Goal: Information Seeking & Learning: Check status

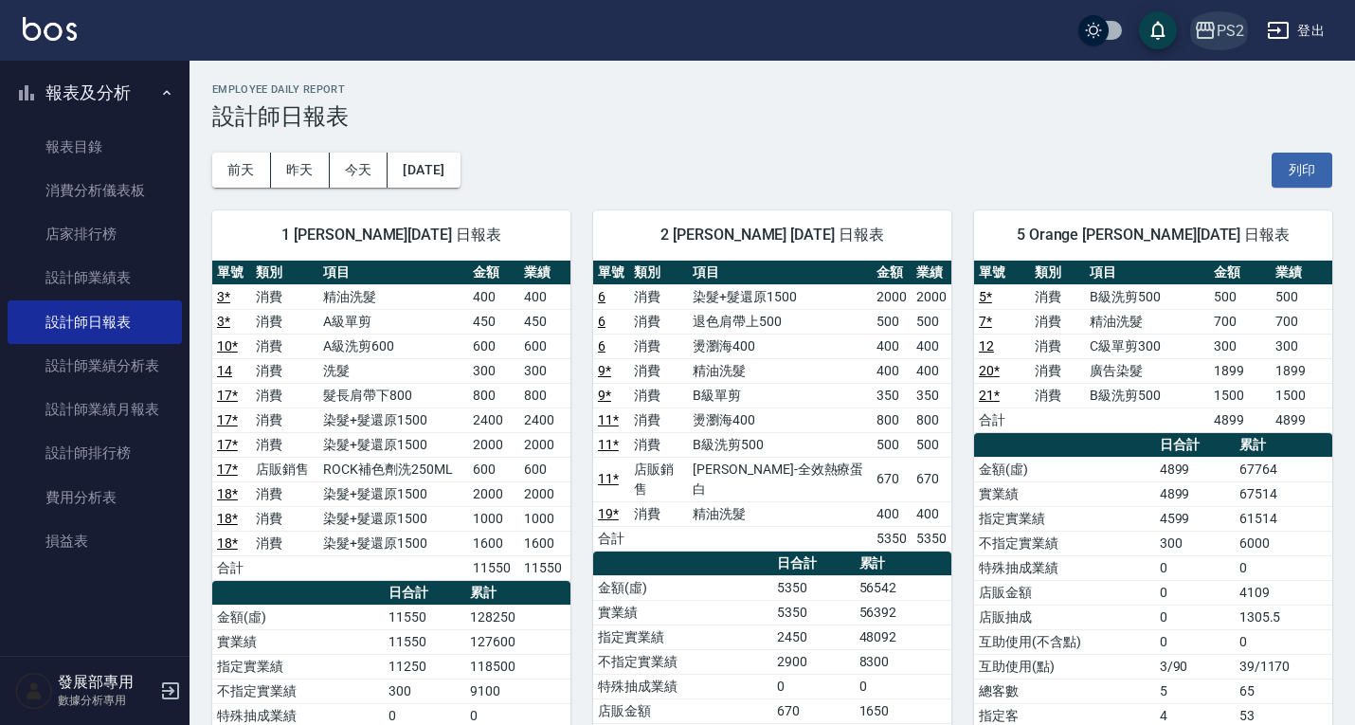
click at [1241, 27] on div "PS2" at bounding box center [1230, 31] width 27 height 24
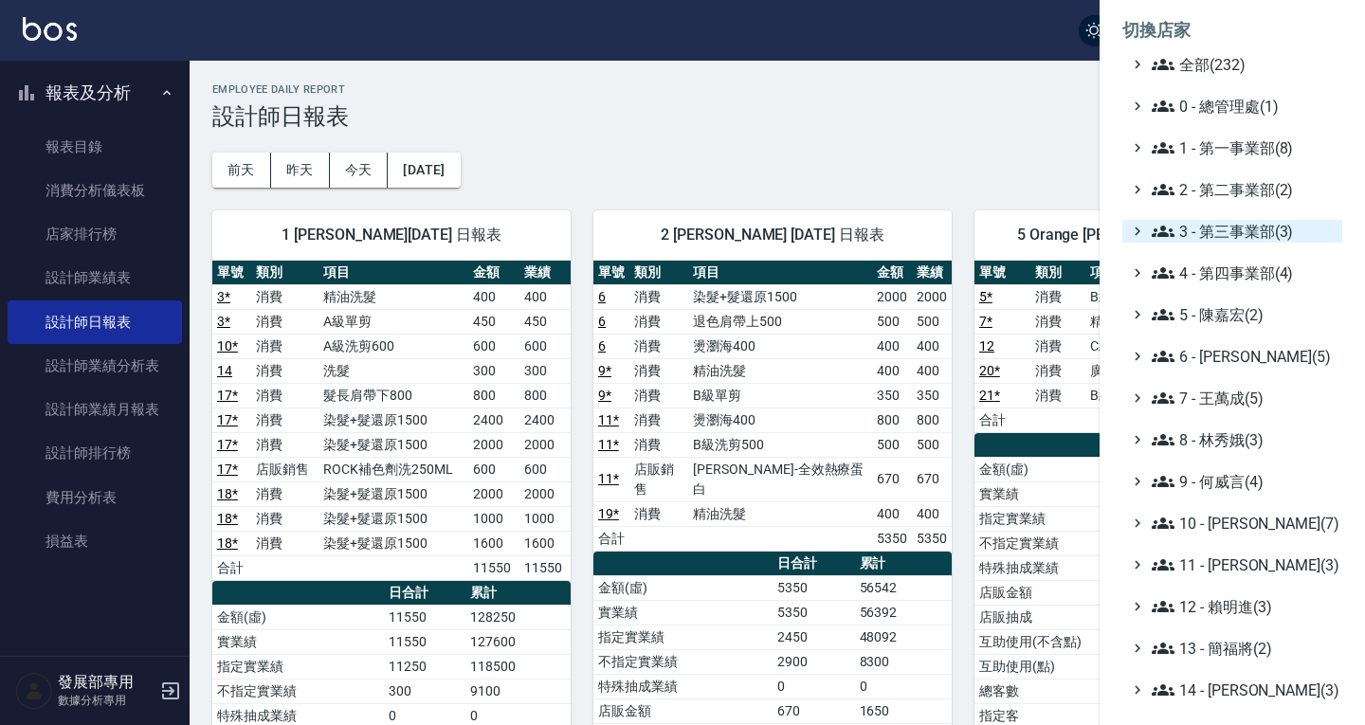
click at [1244, 228] on span "3 - 第三事業部(3)" at bounding box center [1243, 231] width 183 height 23
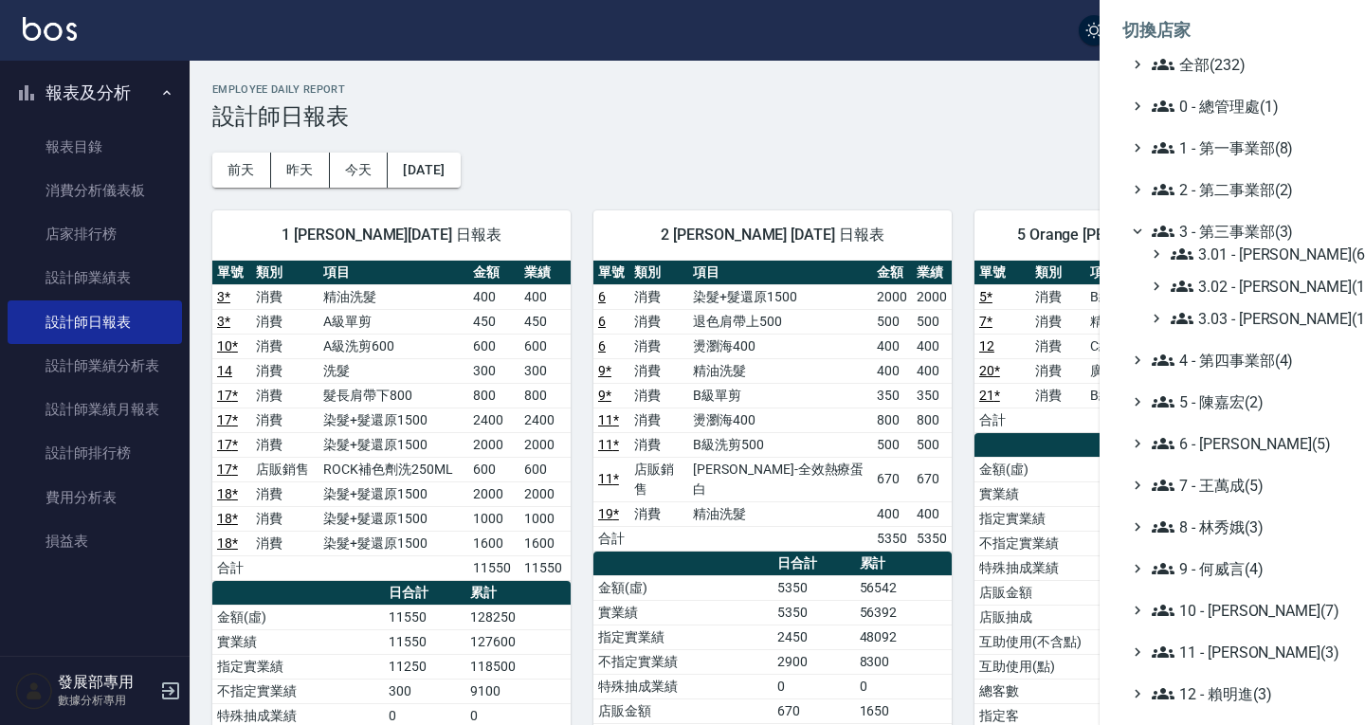
click at [1244, 228] on span "3 - 第三事業部(3)" at bounding box center [1243, 231] width 183 height 23
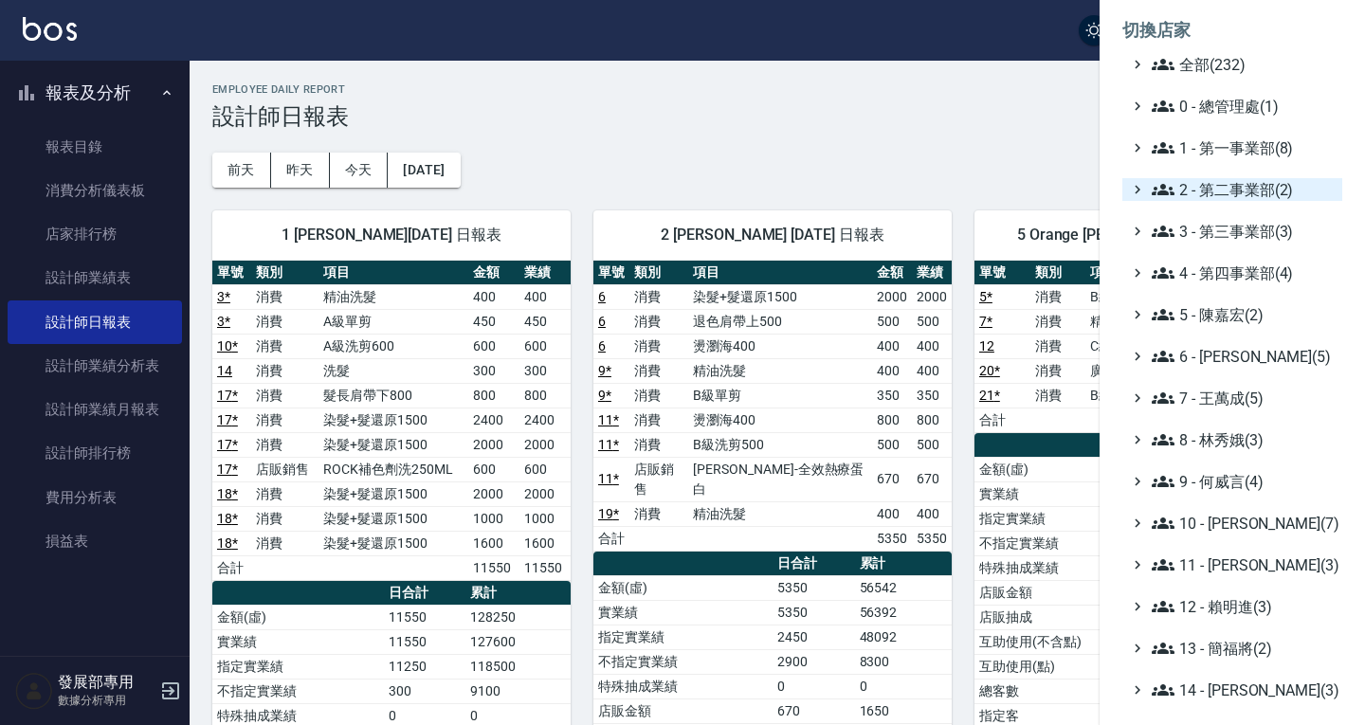
click at [1237, 196] on span "2 - 第二事業部(2)" at bounding box center [1243, 189] width 183 height 23
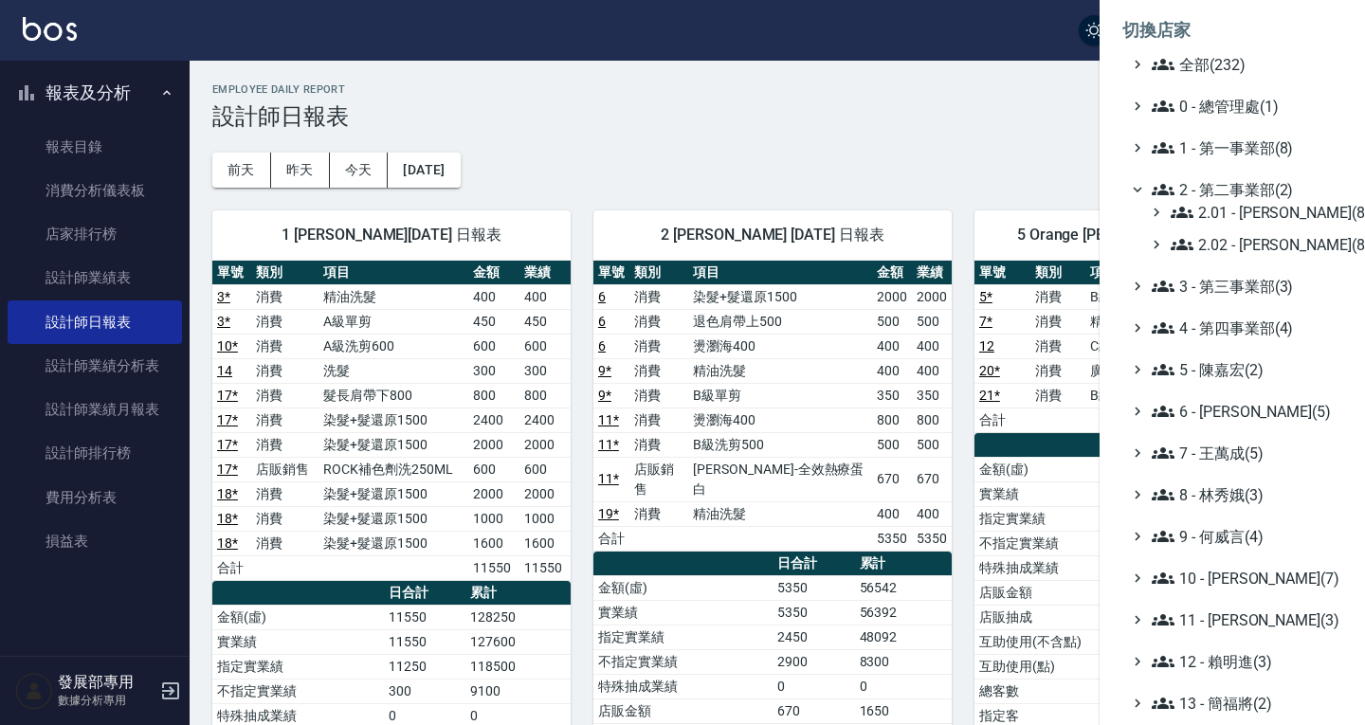
click at [1241, 191] on span "2 - 第二事業部(2)" at bounding box center [1243, 189] width 183 height 23
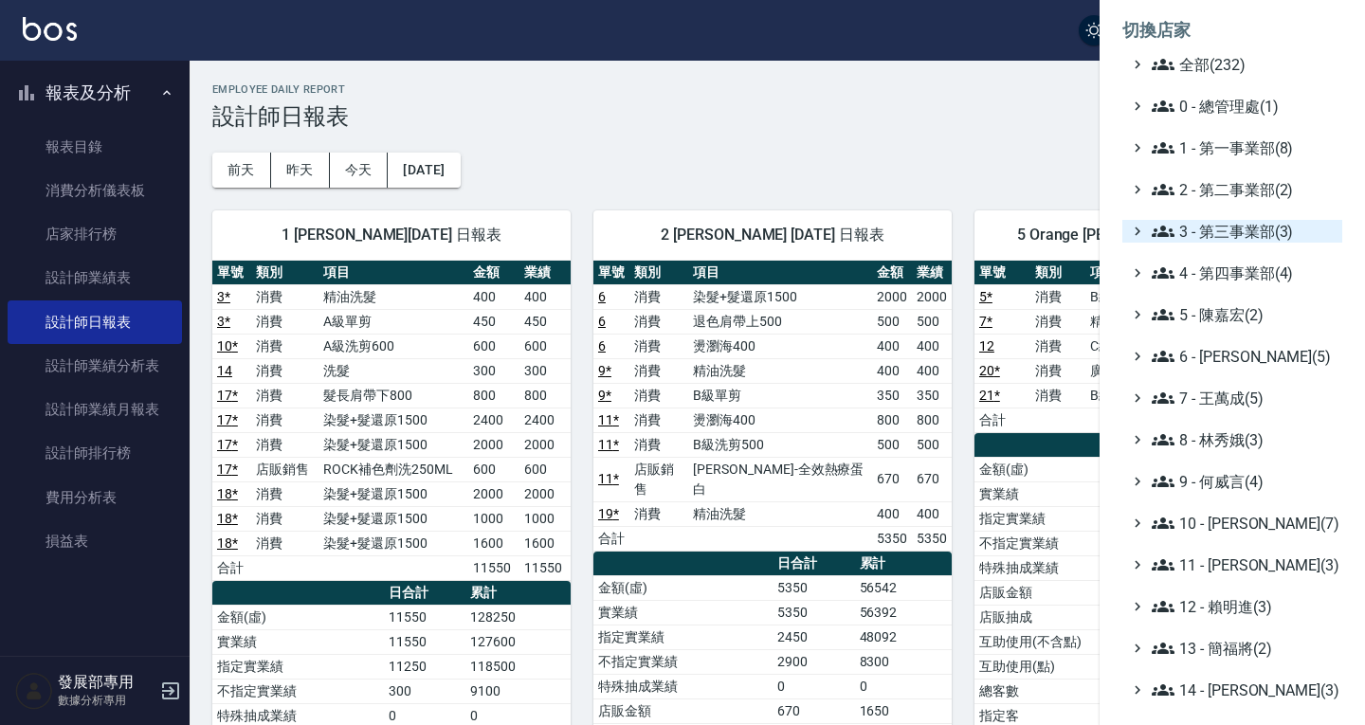
click at [1246, 231] on span "3 - 第三事業部(3)" at bounding box center [1243, 231] width 183 height 23
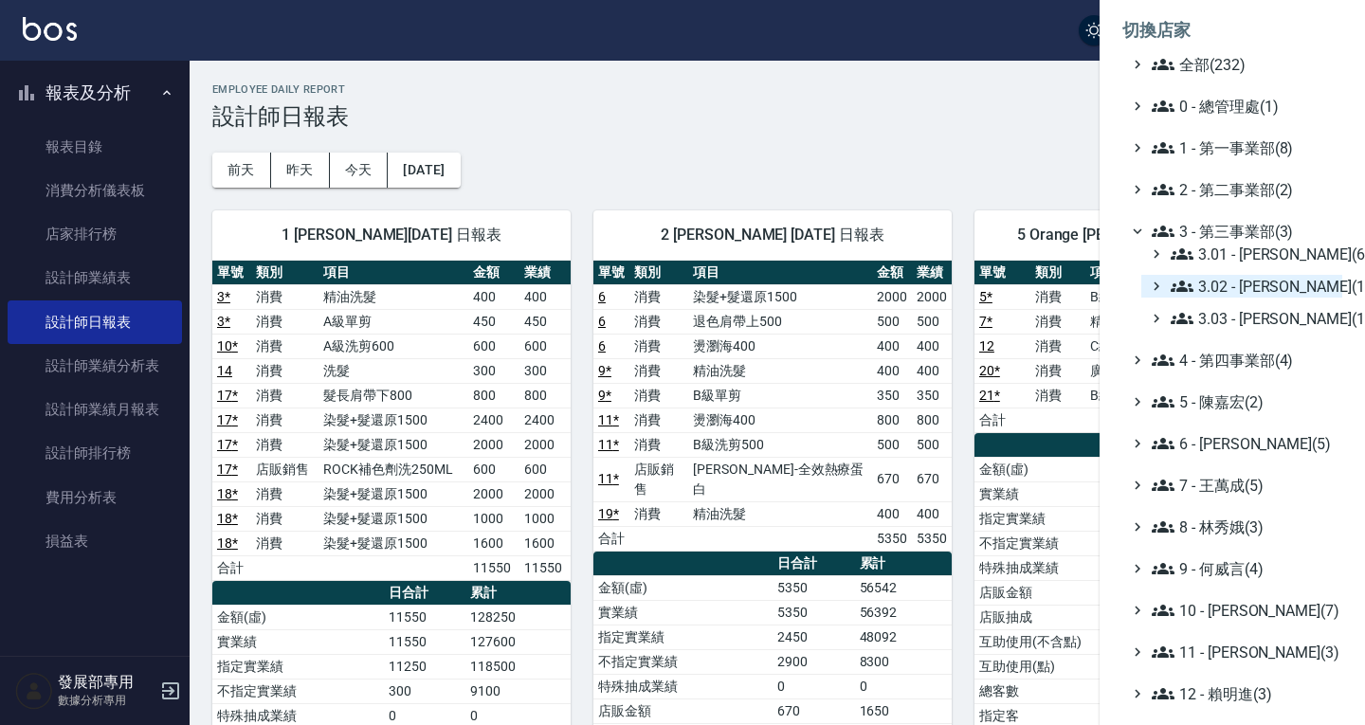
click at [1262, 280] on span "3.02 - 王麗滿(1)" at bounding box center [1253, 286] width 164 height 23
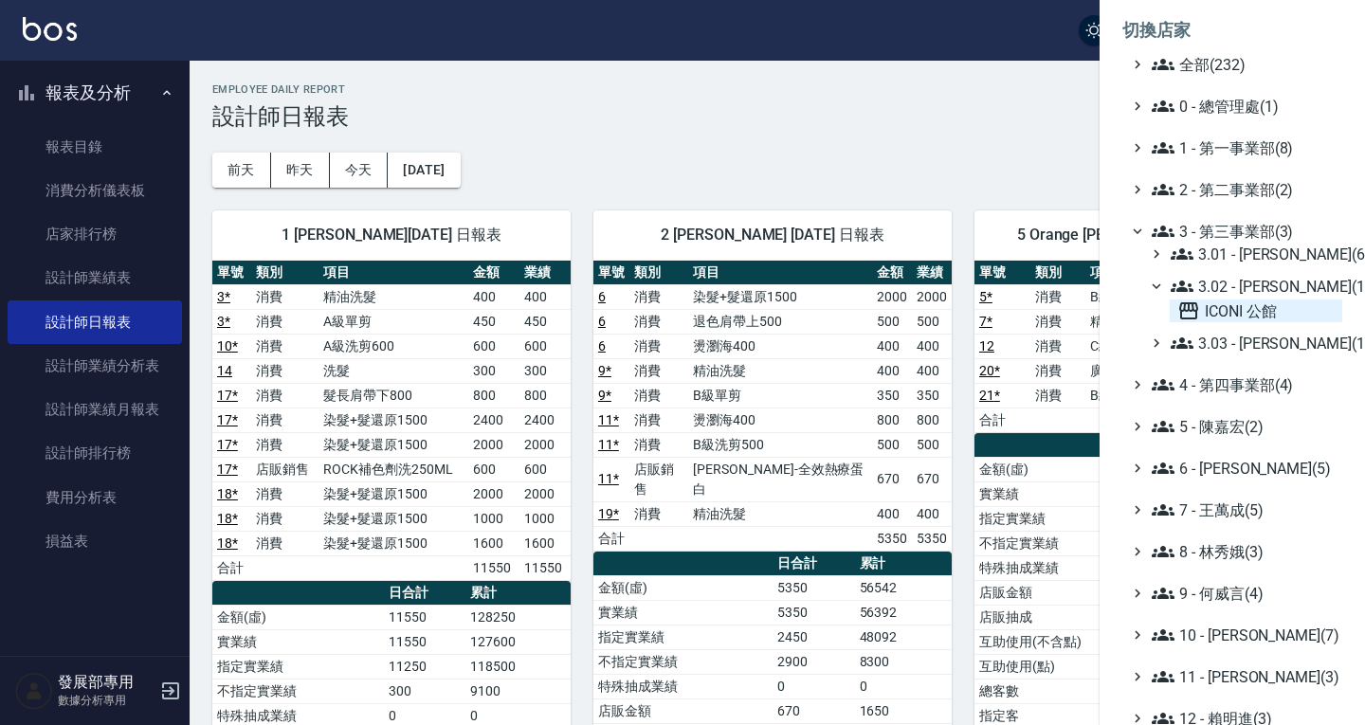
click at [1253, 301] on span "ICONI 公館" at bounding box center [1255, 311] width 157 height 23
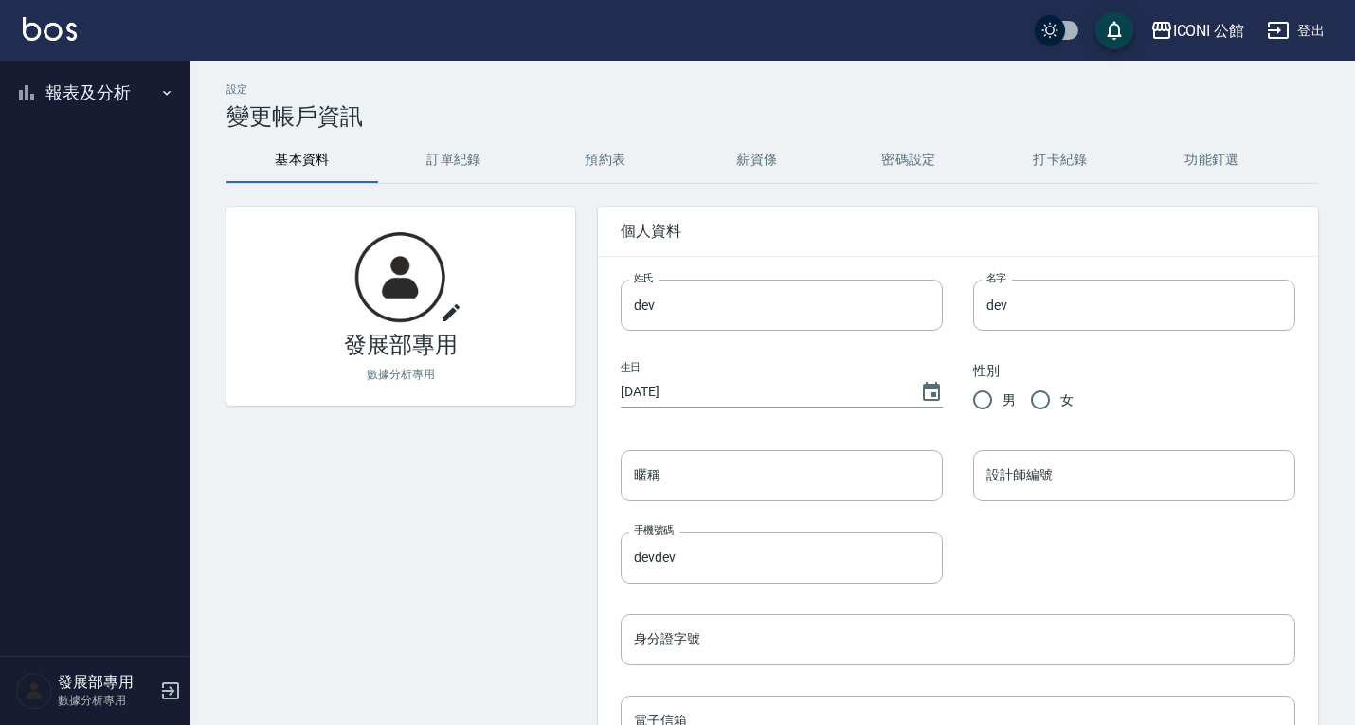
click at [110, 94] on button "報表及分析" at bounding box center [95, 92] width 174 height 49
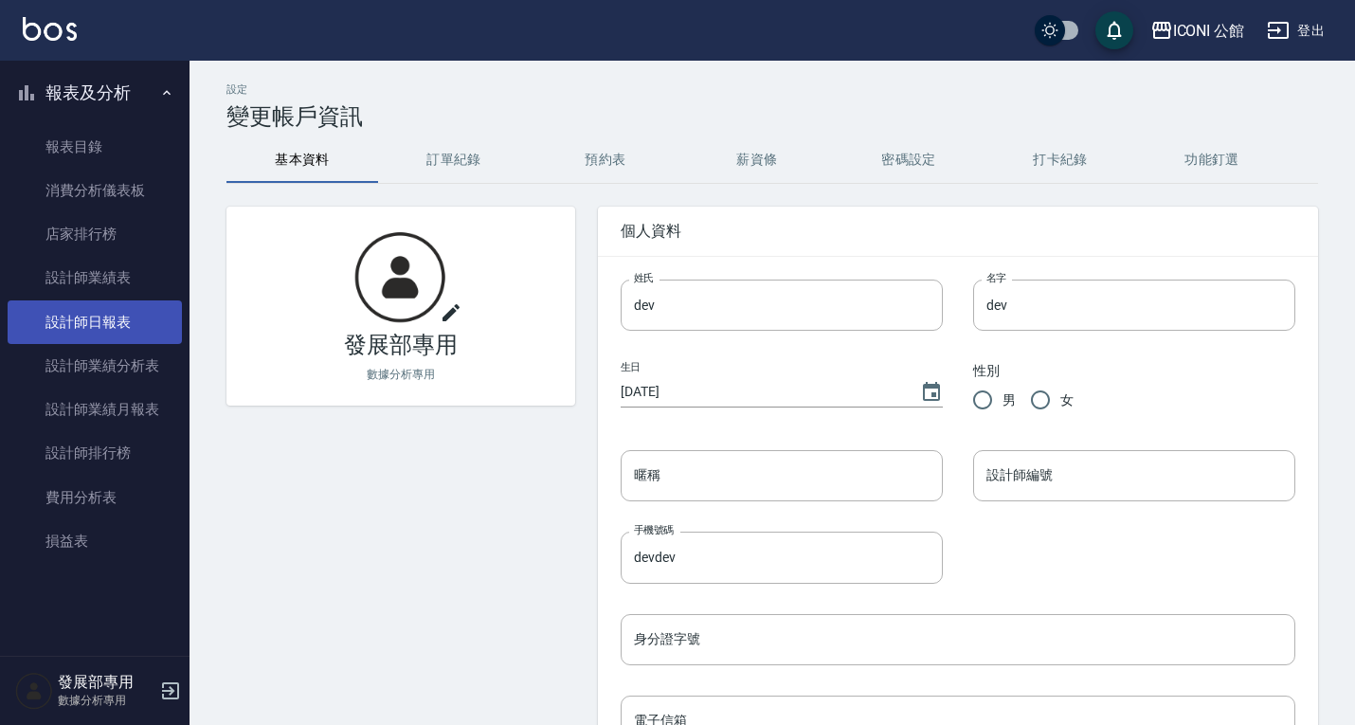
click at [106, 338] on link "設計師日報表" at bounding box center [95, 322] width 174 height 44
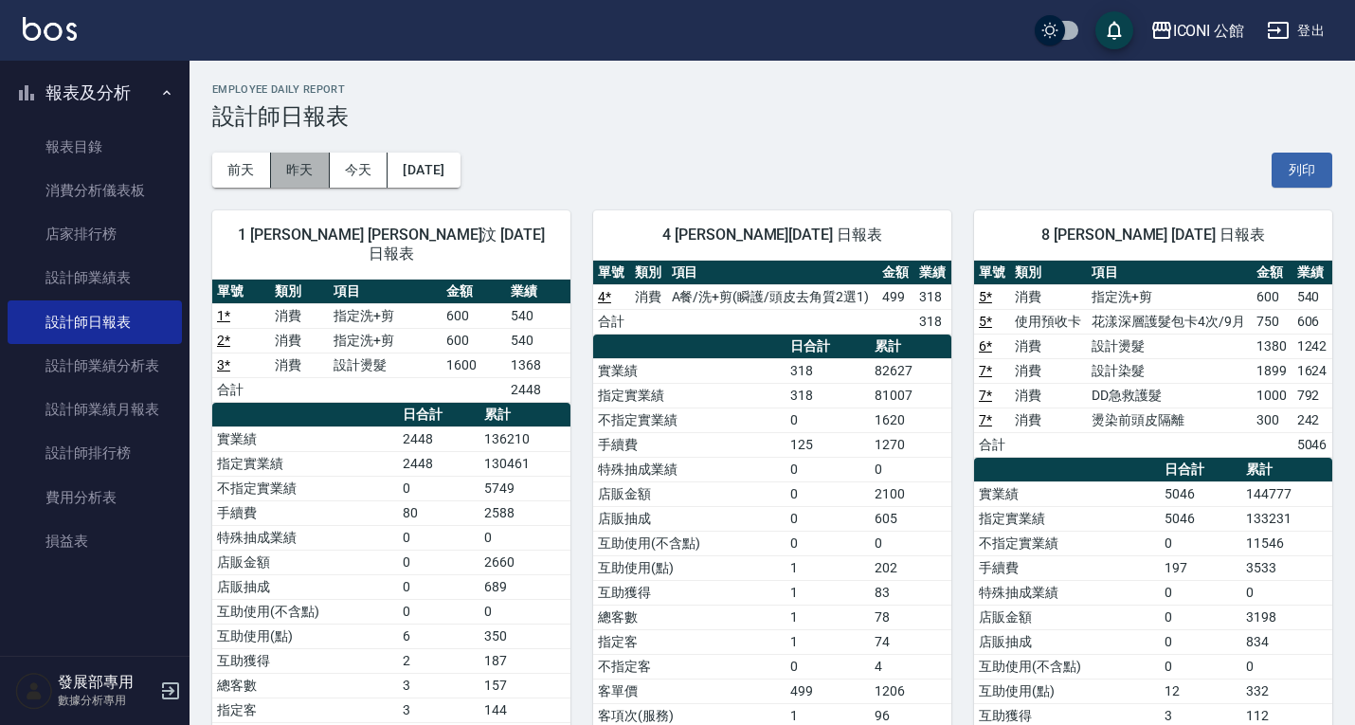
click at [310, 161] on button "昨天" at bounding box center [300, 170] width 59 height 35
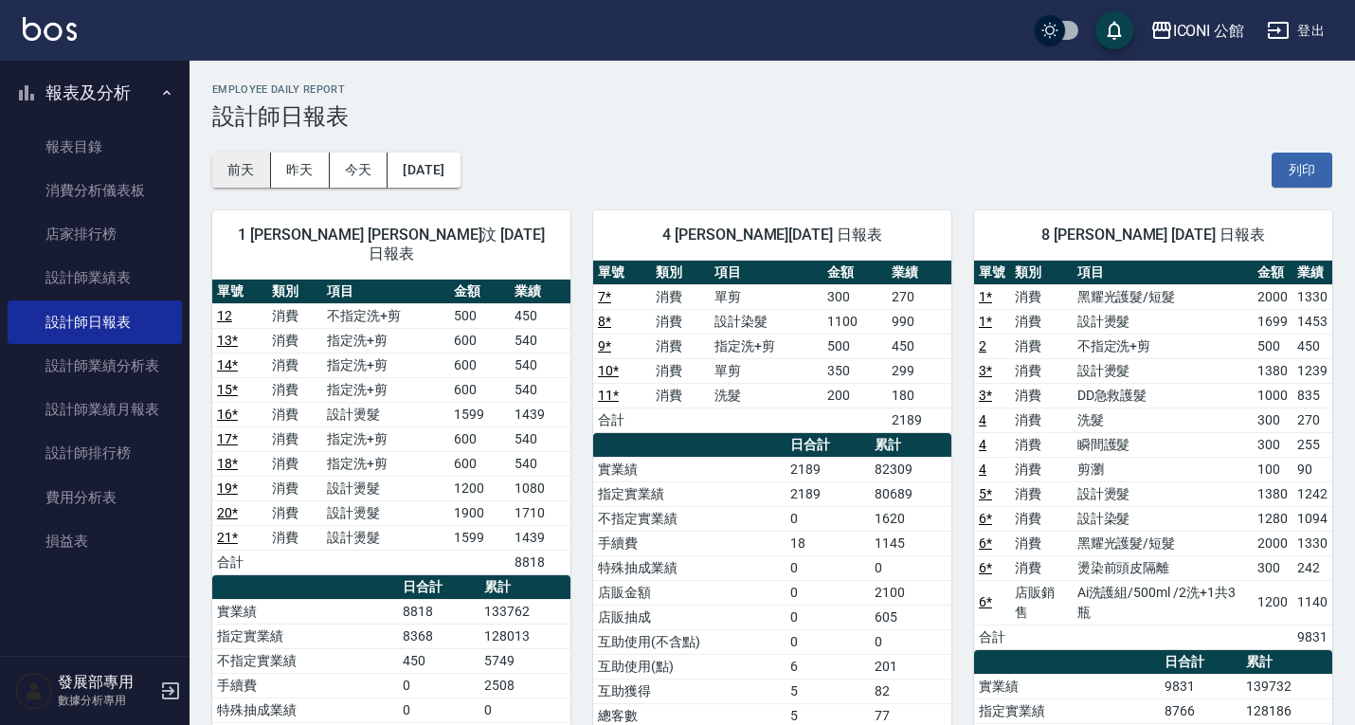
click at [229, 183] on button "前天" at bounding box center [241, 170] width 59 height 35
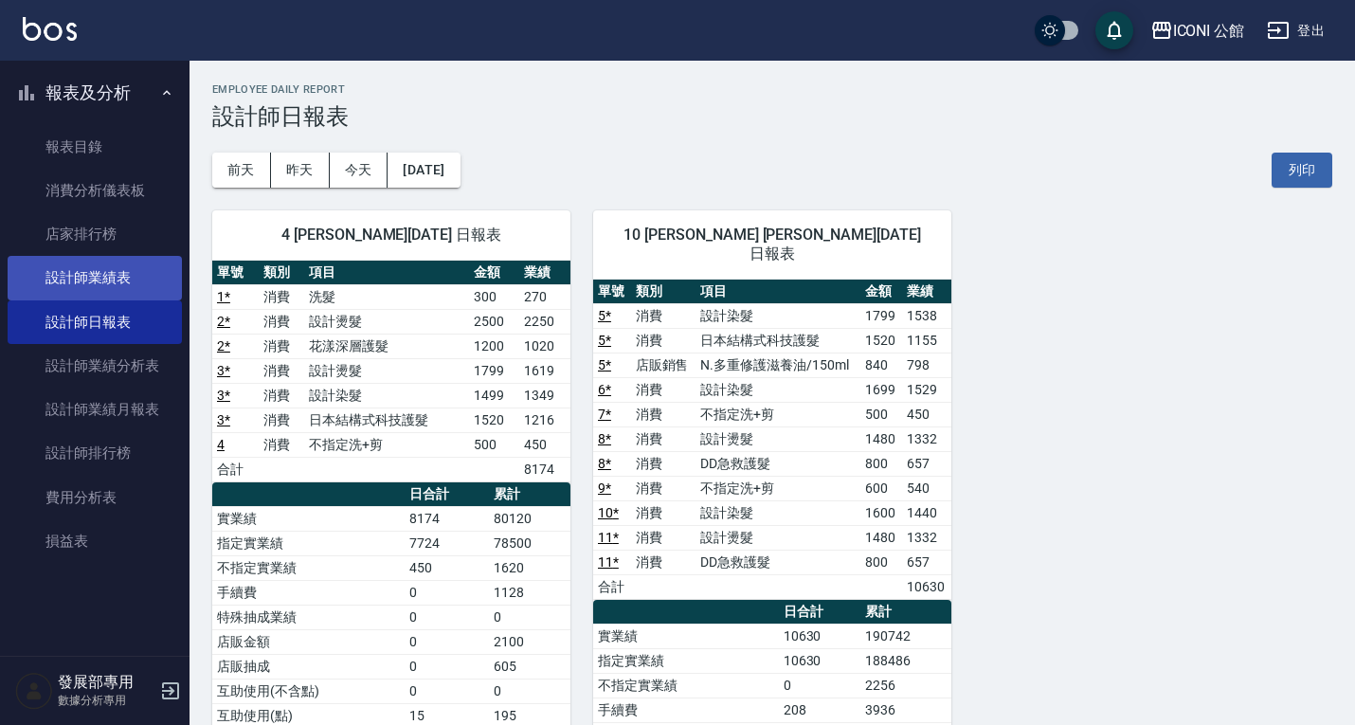
click at [137, 264] on link "設計師業績表" at bounding box center [95, 278] width 174 height 44
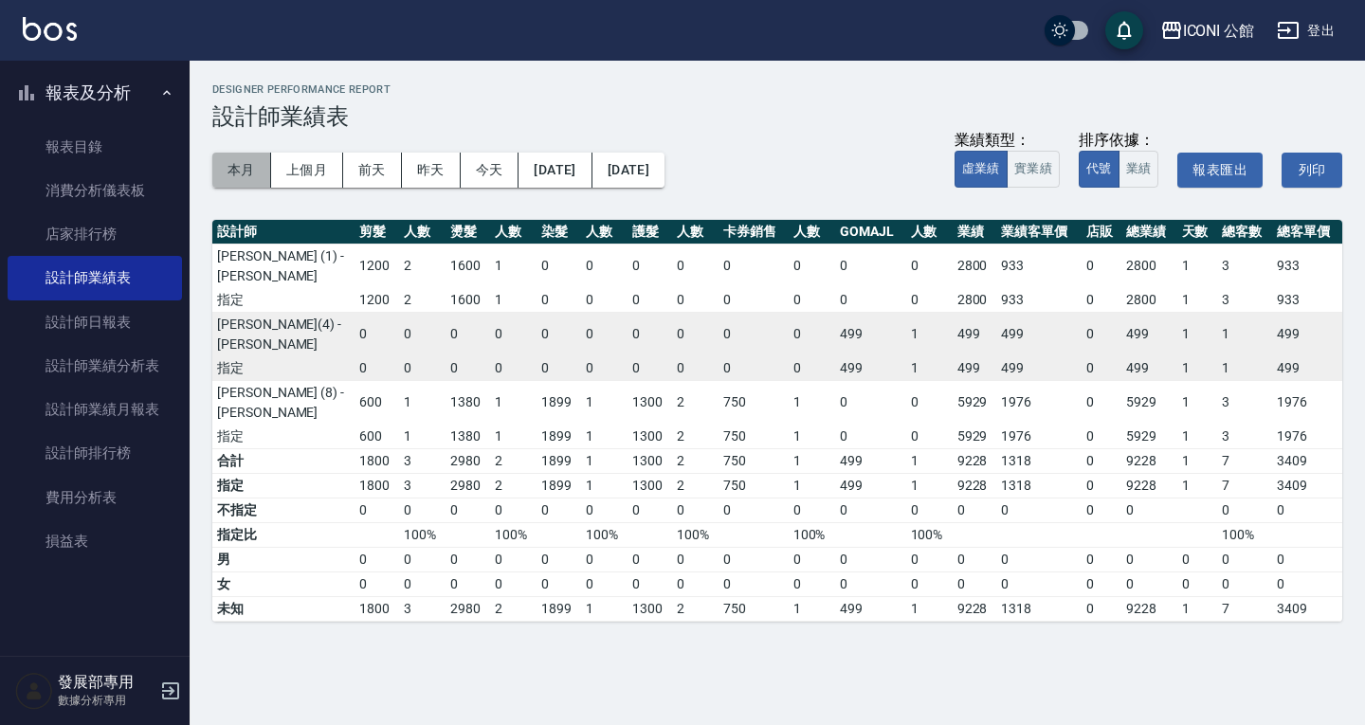
click at [257, 156] on button "本月" at bounding box center [241, 170] width 59 height 35
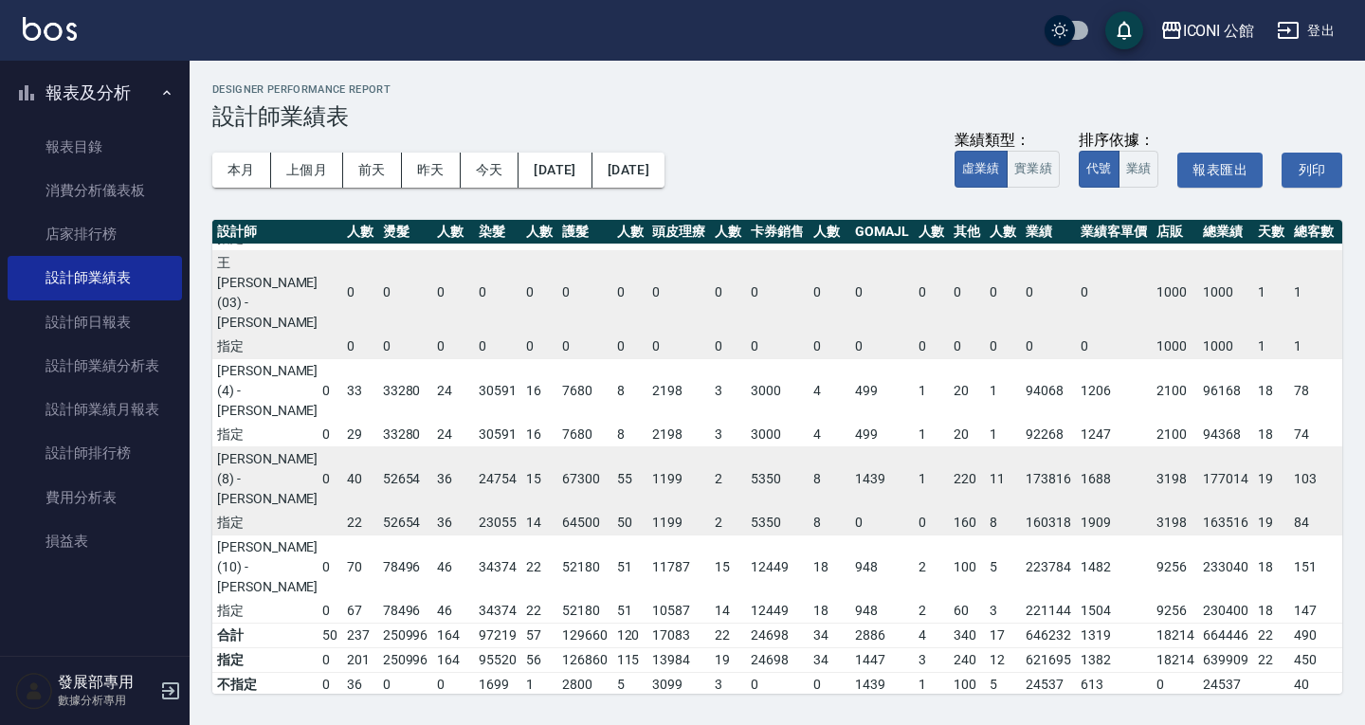
scroll to position [0, 111]
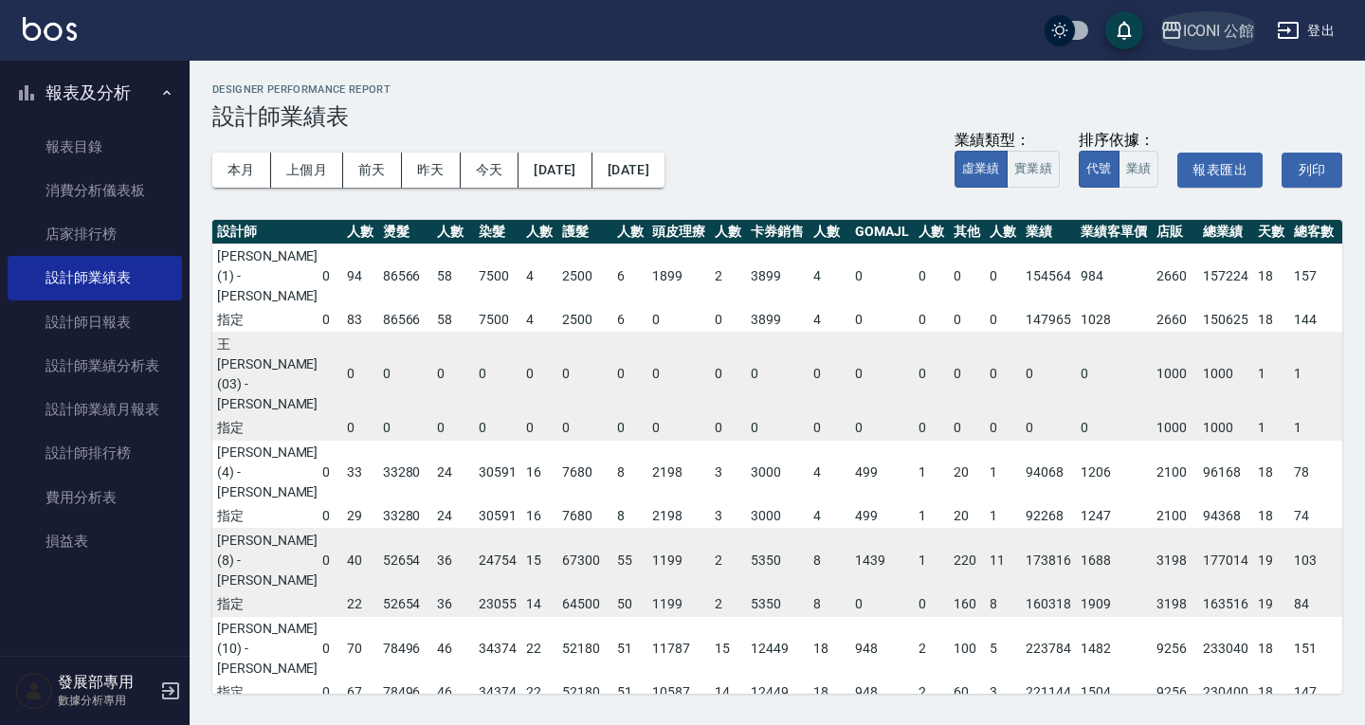
click at [1198, 29] on div "ICONI 公館" at bounding box center [1219, 31] width 72 height 24
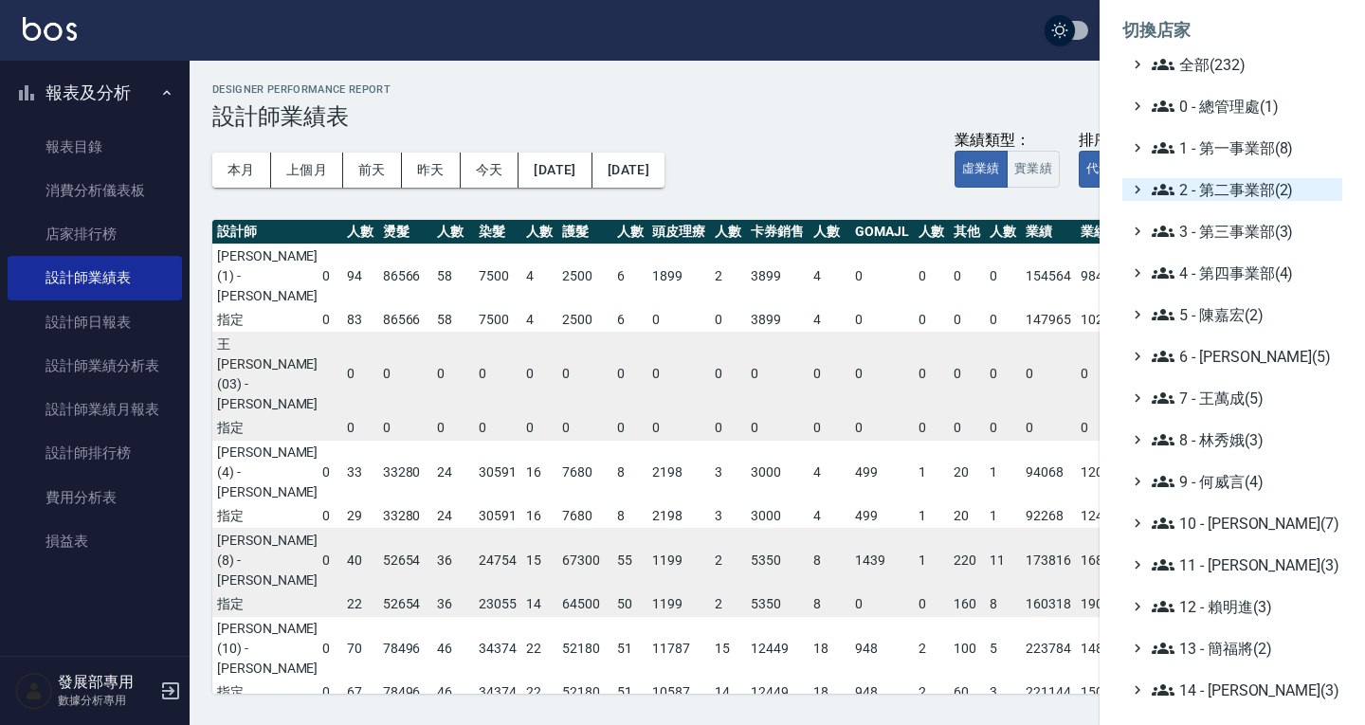
click at [1226, 196] on span "2 - 第二事業部(2)" at bounding box center [1243, 189] width 183 height 23
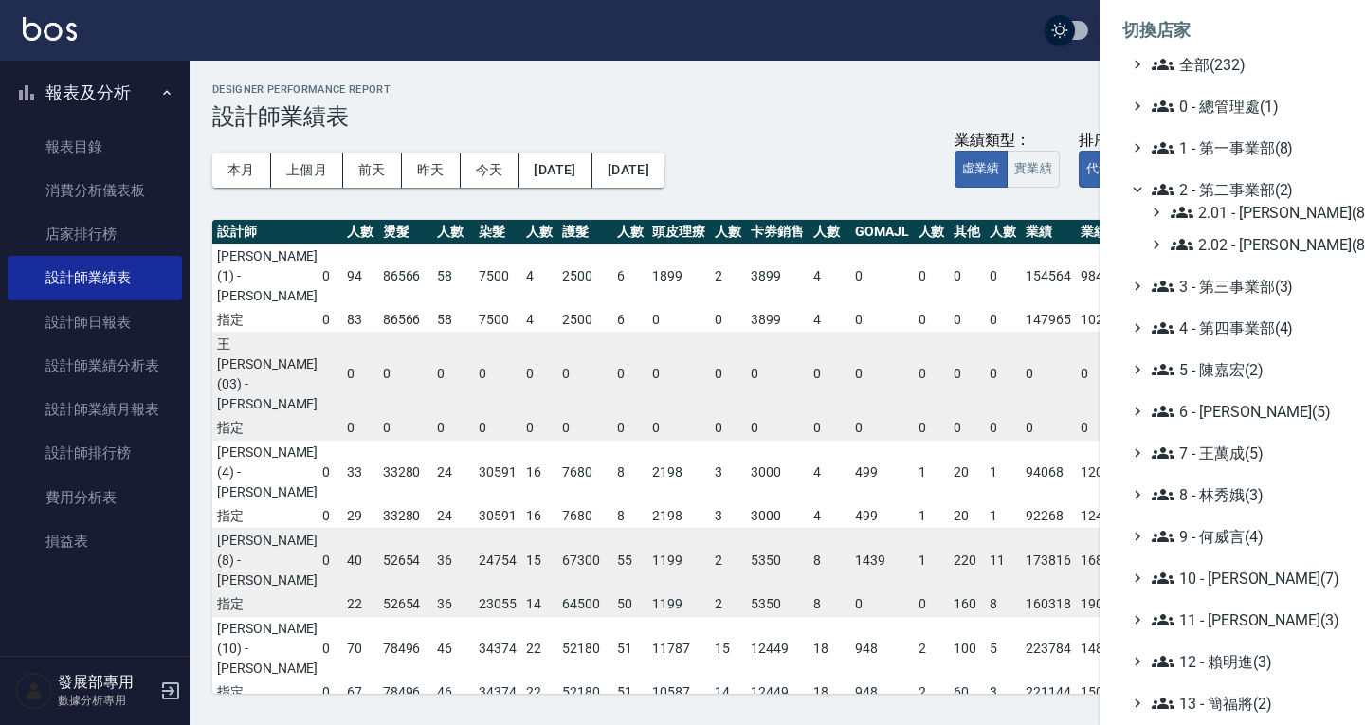
click at [1236, 226] on div "2.01 - 李思敏(8) 2.02 - 何恭霖(8)" at bounding box center [1241, 228] width 201 height 55
click at [1231, 217] on span "2.01 - 李思敏(8)" at bounding box center [1253, 212] width 164 height 23
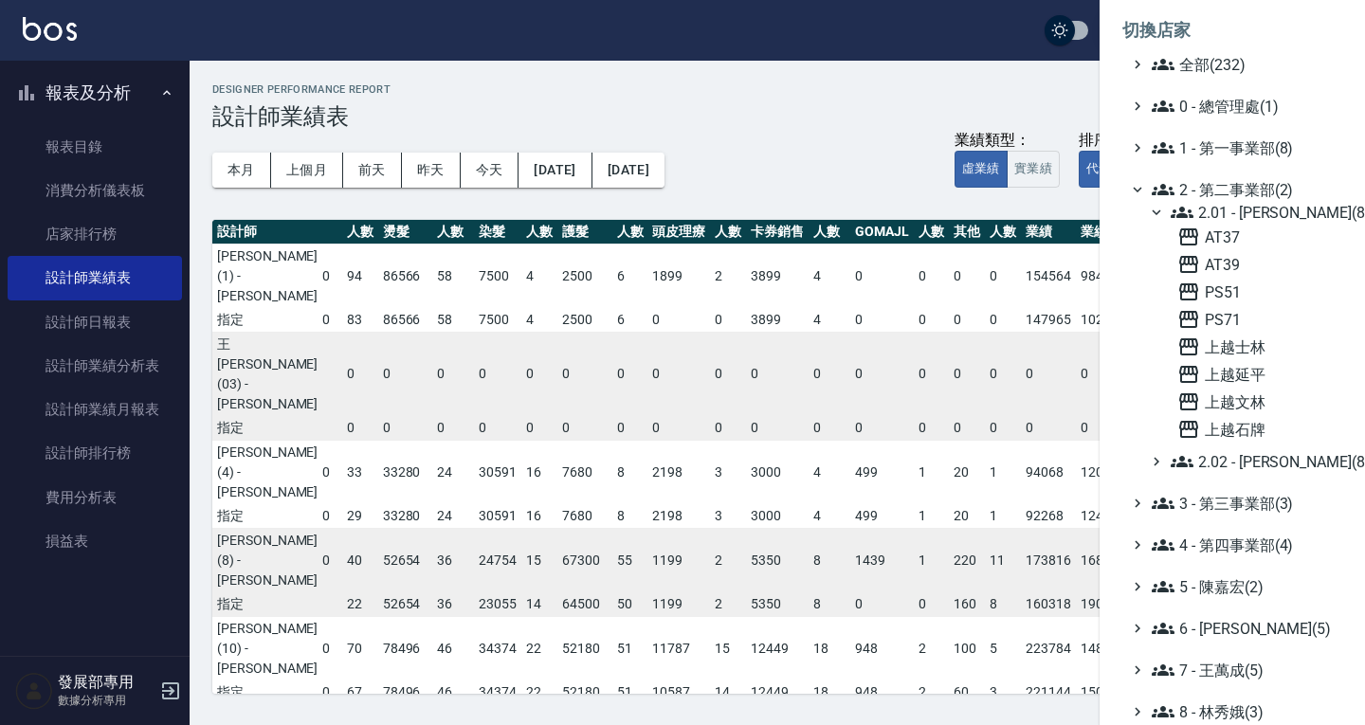
click at [1231, 217] on span "2.01 - 李思敏(8)" at bounding box center [1253, 212] width 164 height 23
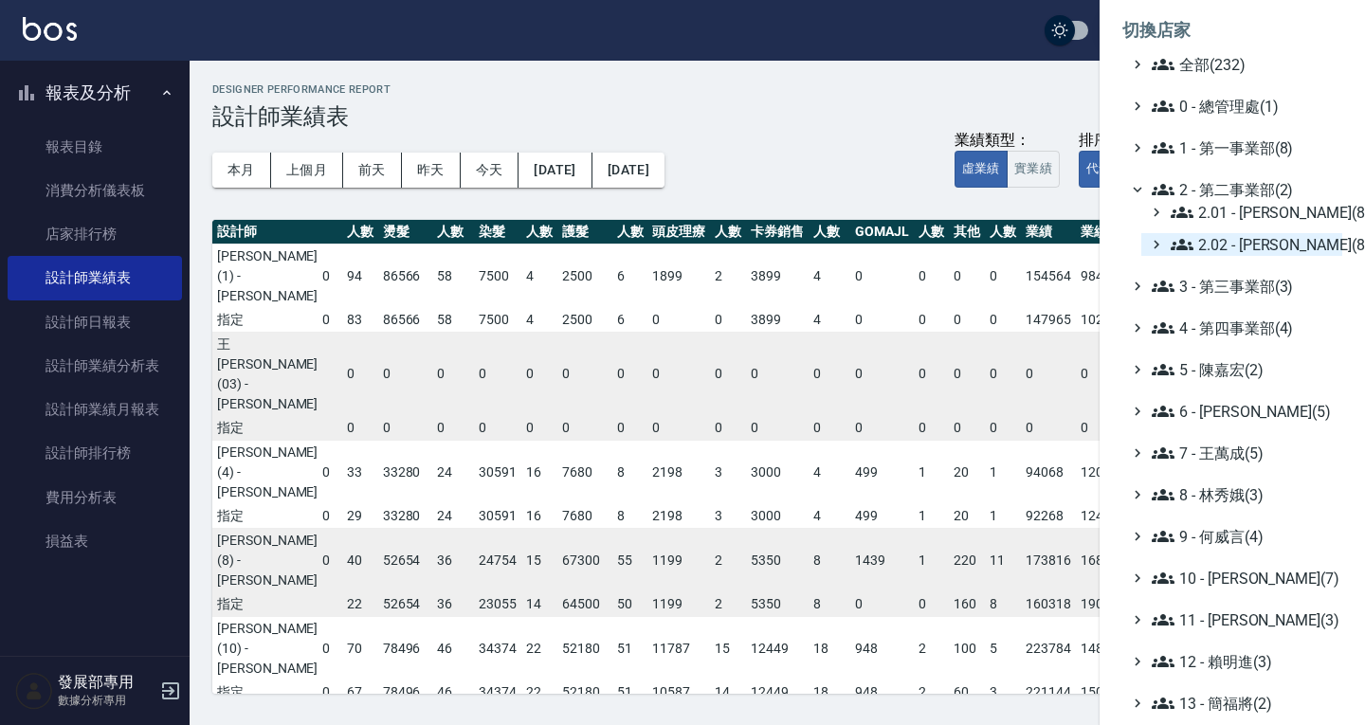
click at [1235, 249] on span "2.02 - 何恭霖(8)" at bounding box center [1253, 244] width 164 height 23
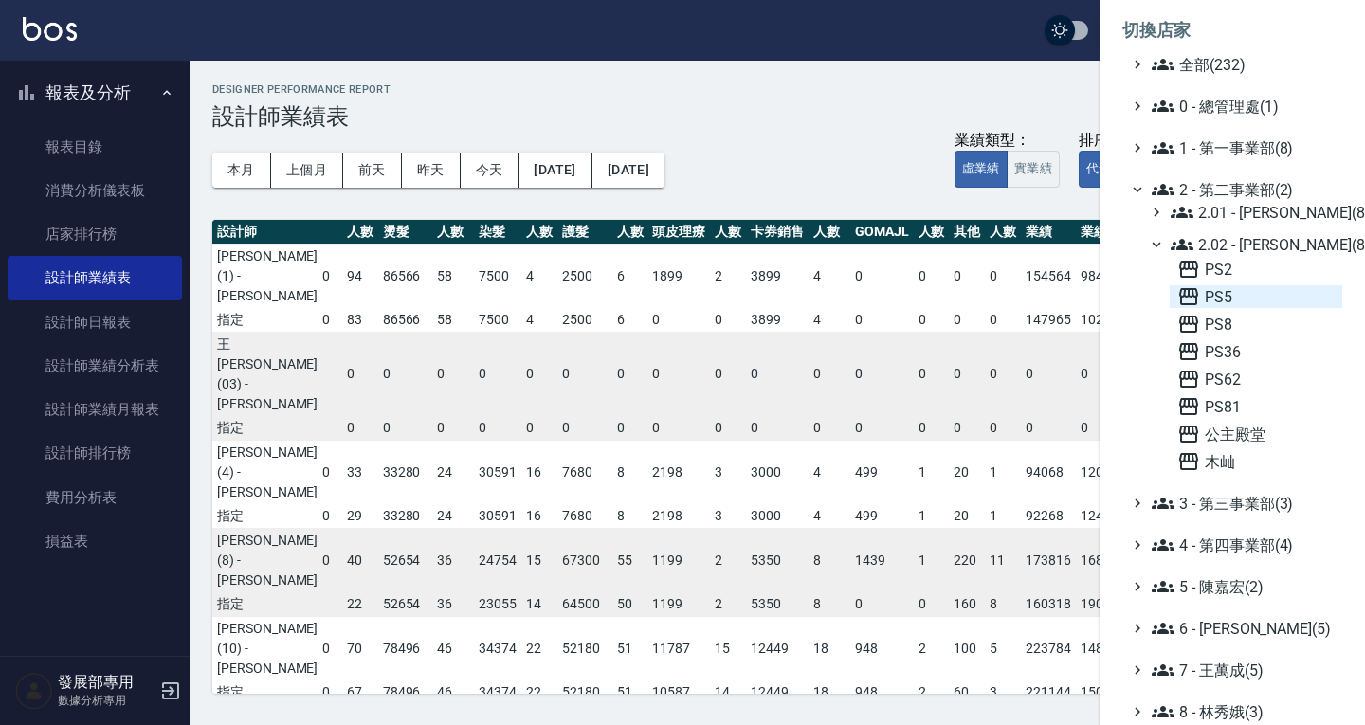
click at [1231, 297] on span "PS5" at bounding box center [1255, 296] width 157 height 23
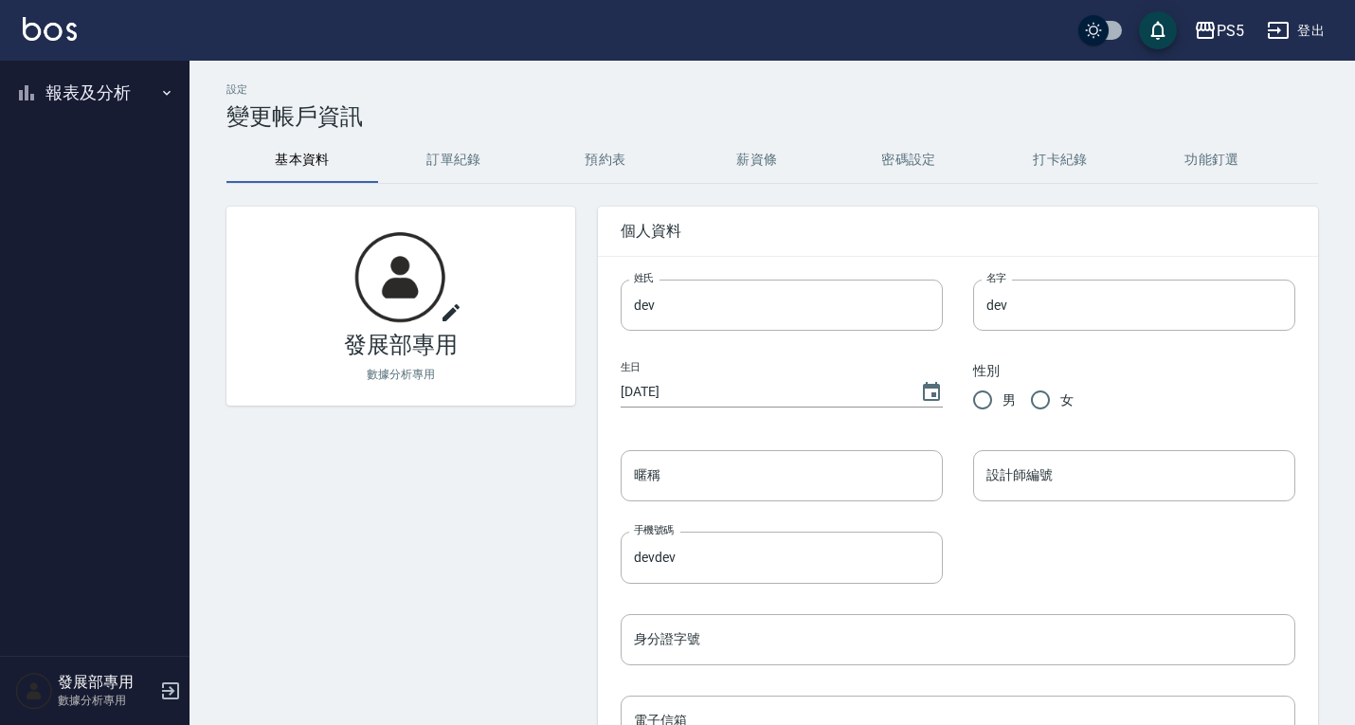
click at [82, 101] on button "報表及分析" at bounding box center [95, 92] width 174 height 49
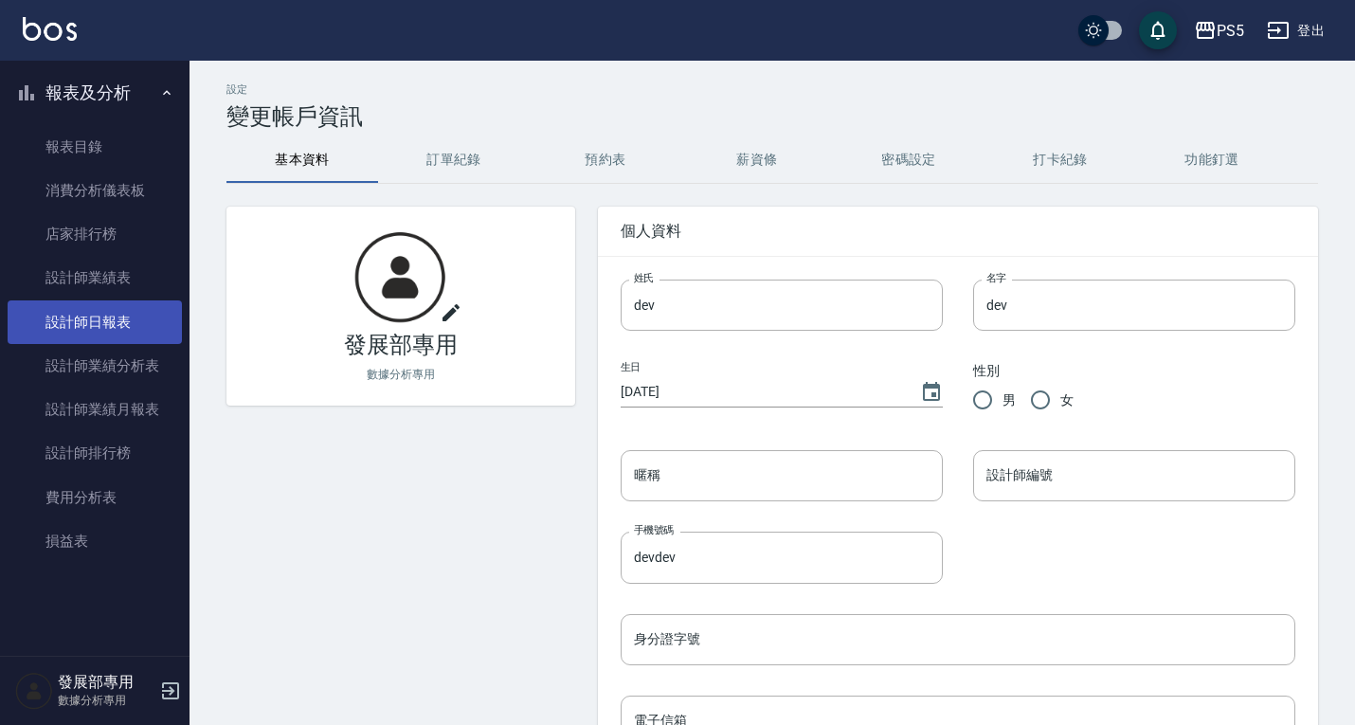
click at [112, 323] on link "設計師日報表" at bounding box center [95, 322] width 174 height 44
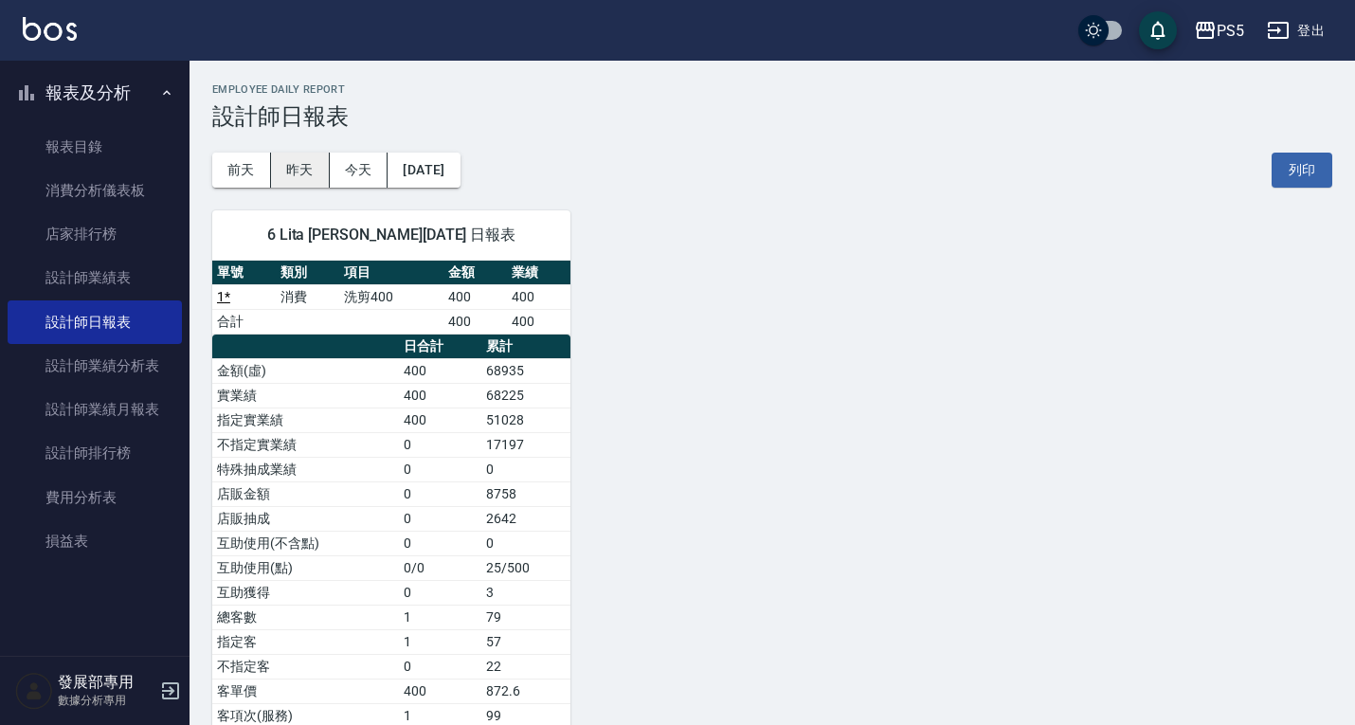
click at [308, 170] on button "昨天" at bounding box center [300, 170] width 59 height 35
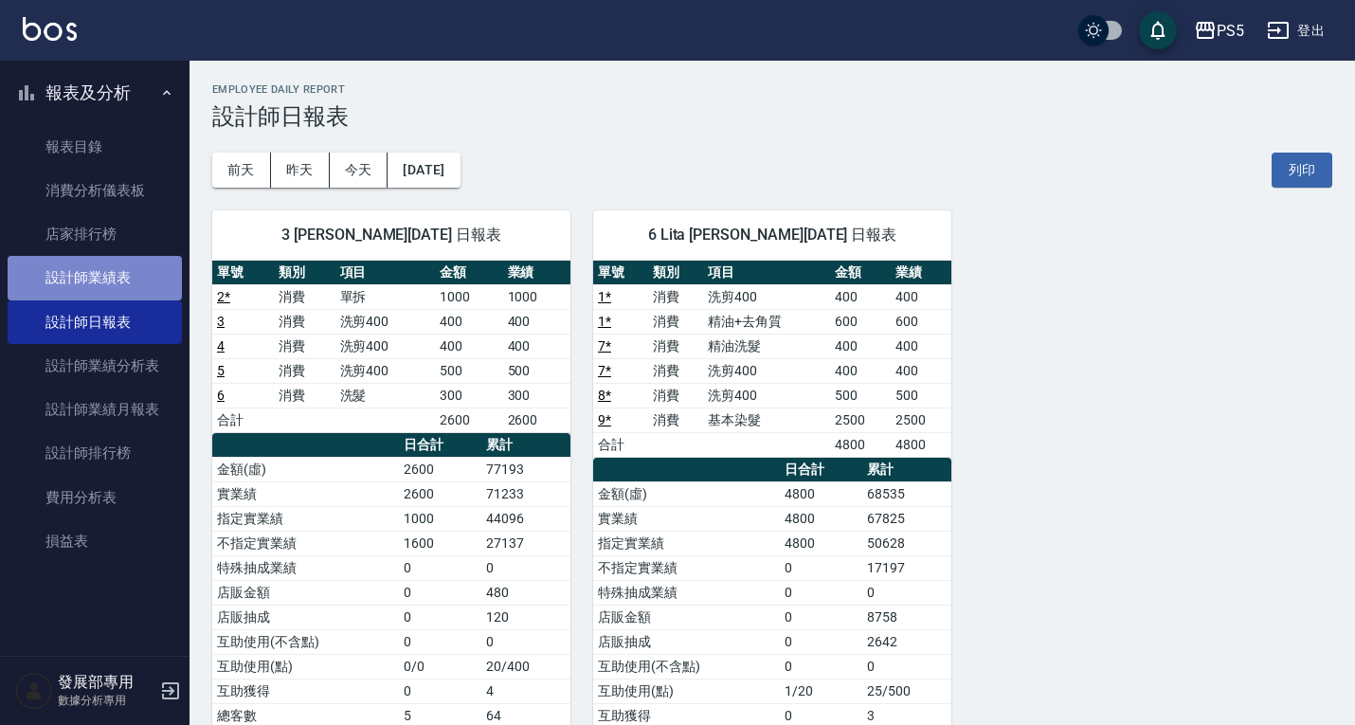
click at [107, 278] on link "設計師業績表" at bounding box center [95, 278] width 174 height 44
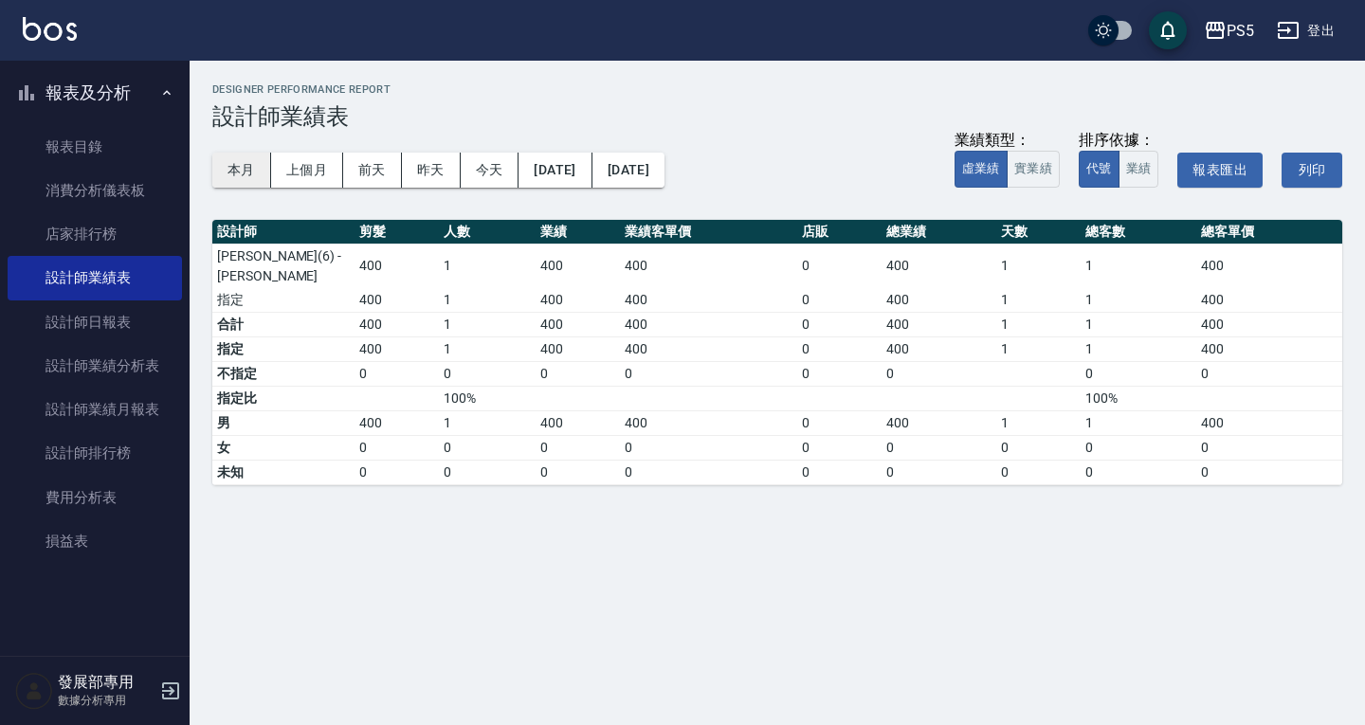
click at [235, 164] on button "本月" at bounding box center [241, 170] width 59 height 35
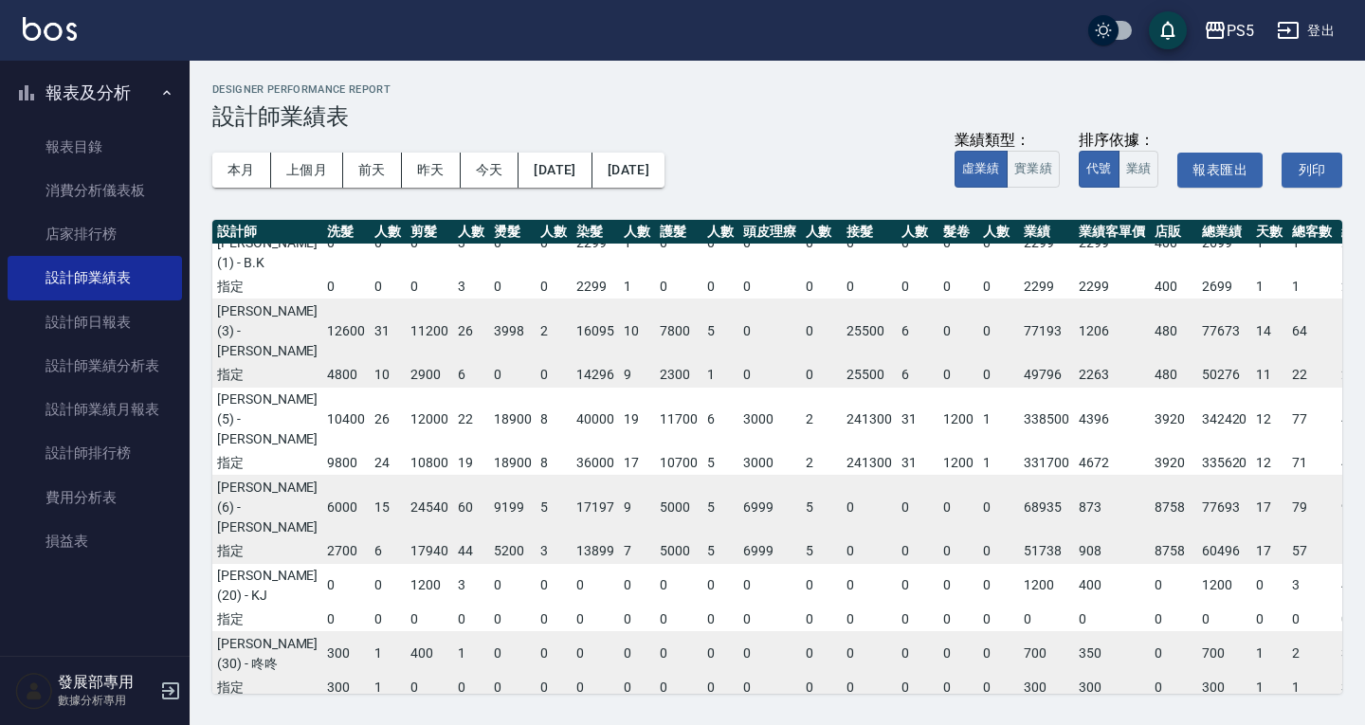
scroll to position [34, 0]
click at [303, 169] on button "上個月" at bounding box center [307, 170] width 72 height 35
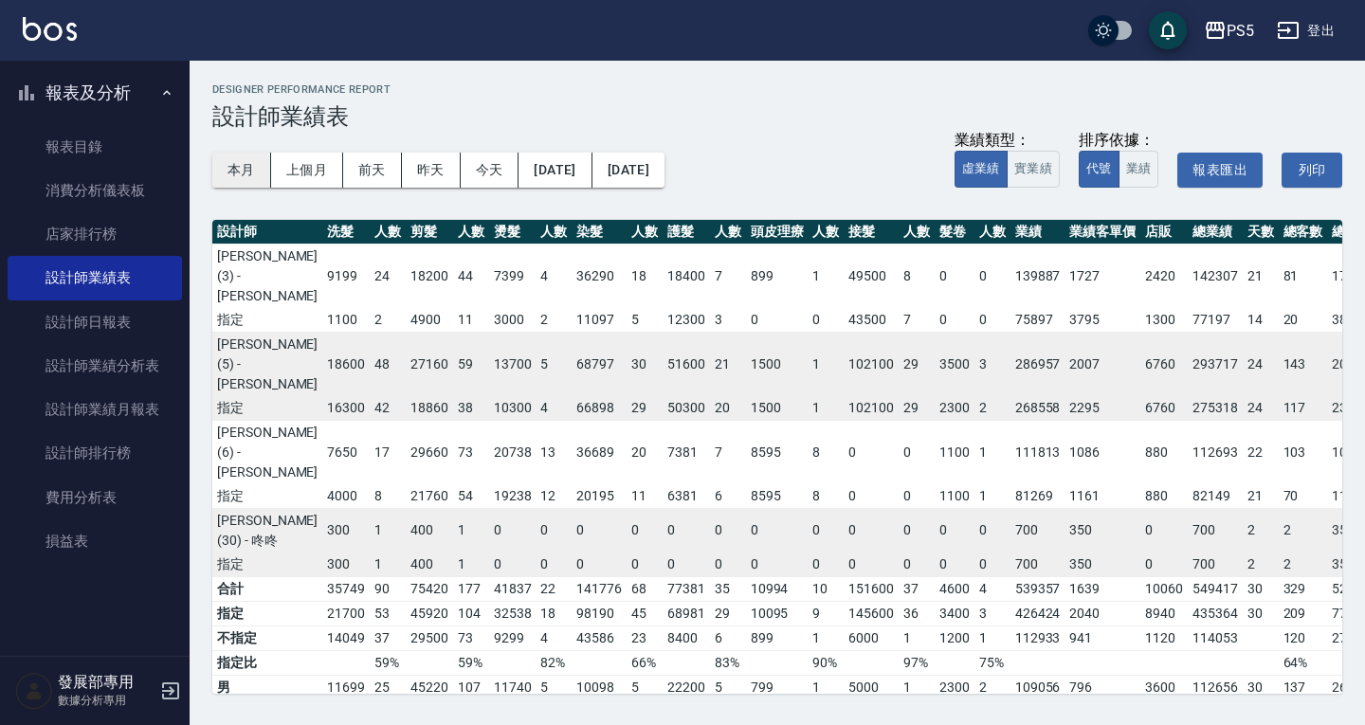
click at [233, 171] on button "本月" at bounding box center [241, 170] width 59 height 35
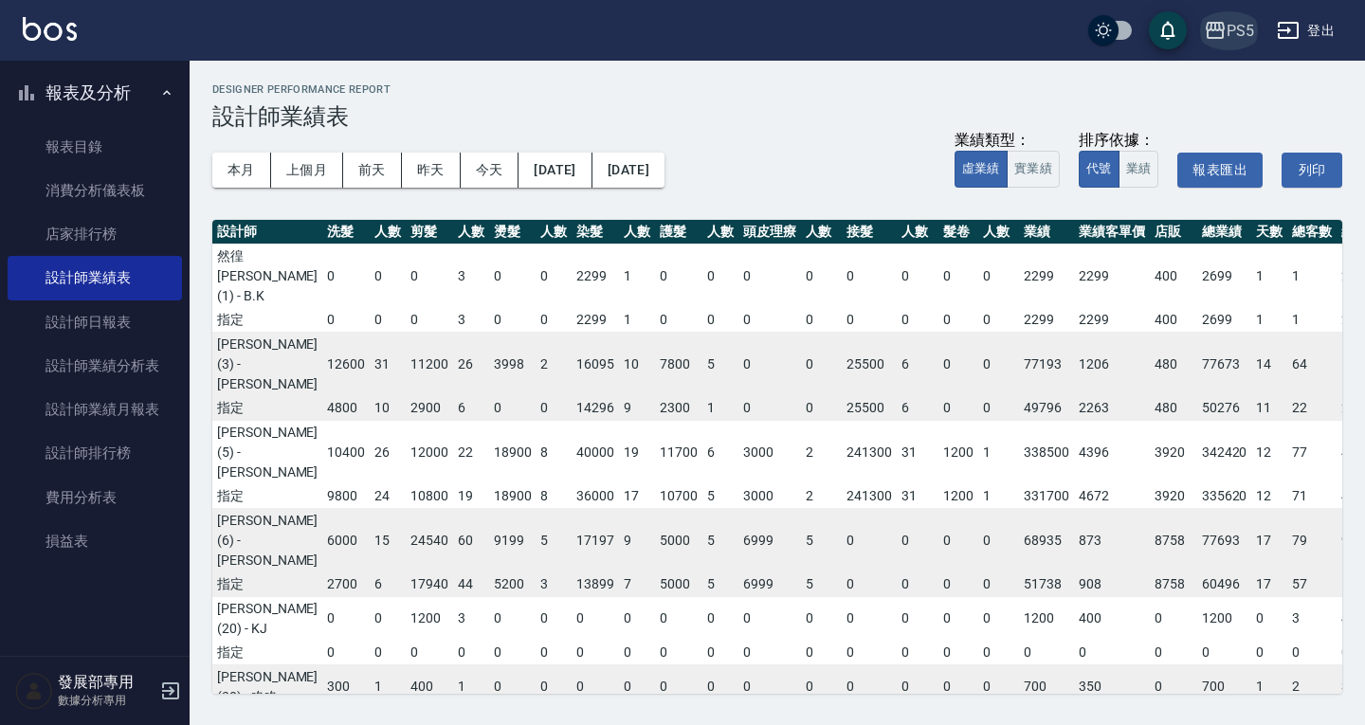
click at [1231, 28] on div "PS5" at bounding box center [1239, 31] width 27 height 24
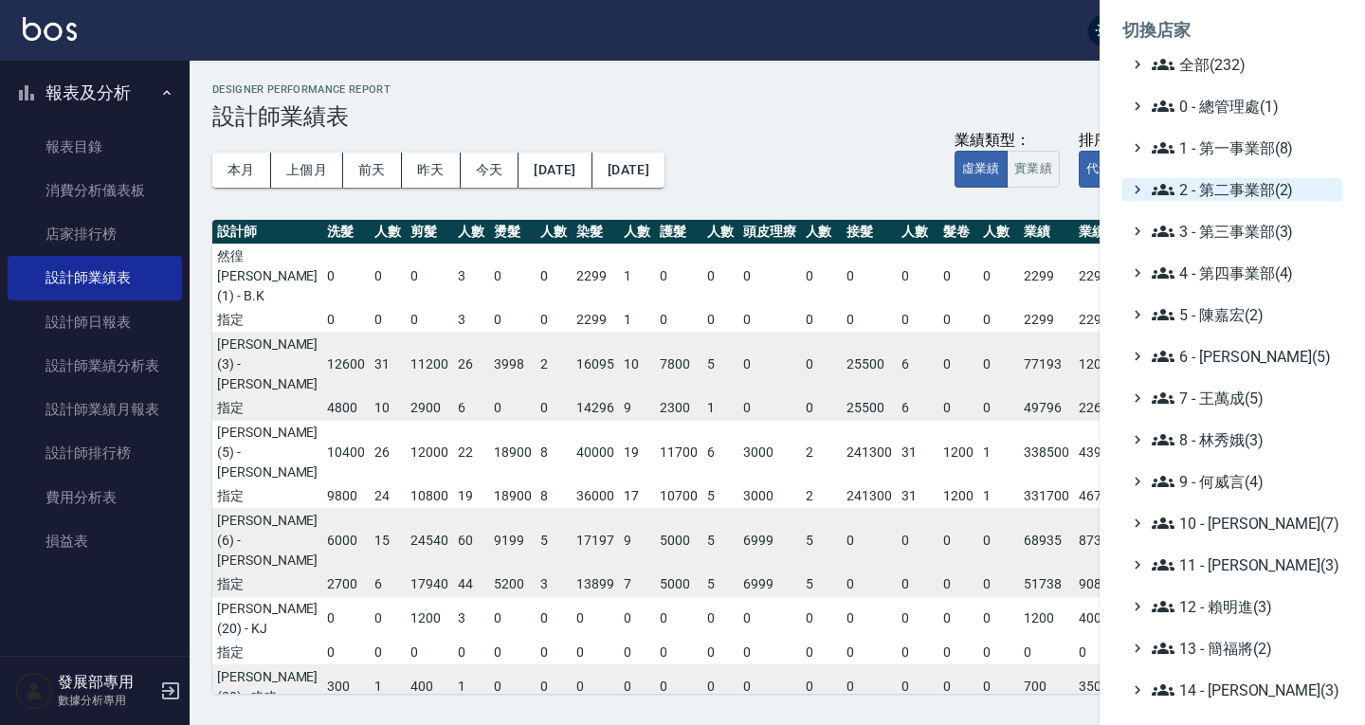
click at [1235, 194] on span "2 - 第二事業部(2)" at bounding box center [1243, 189] width 183 height 23
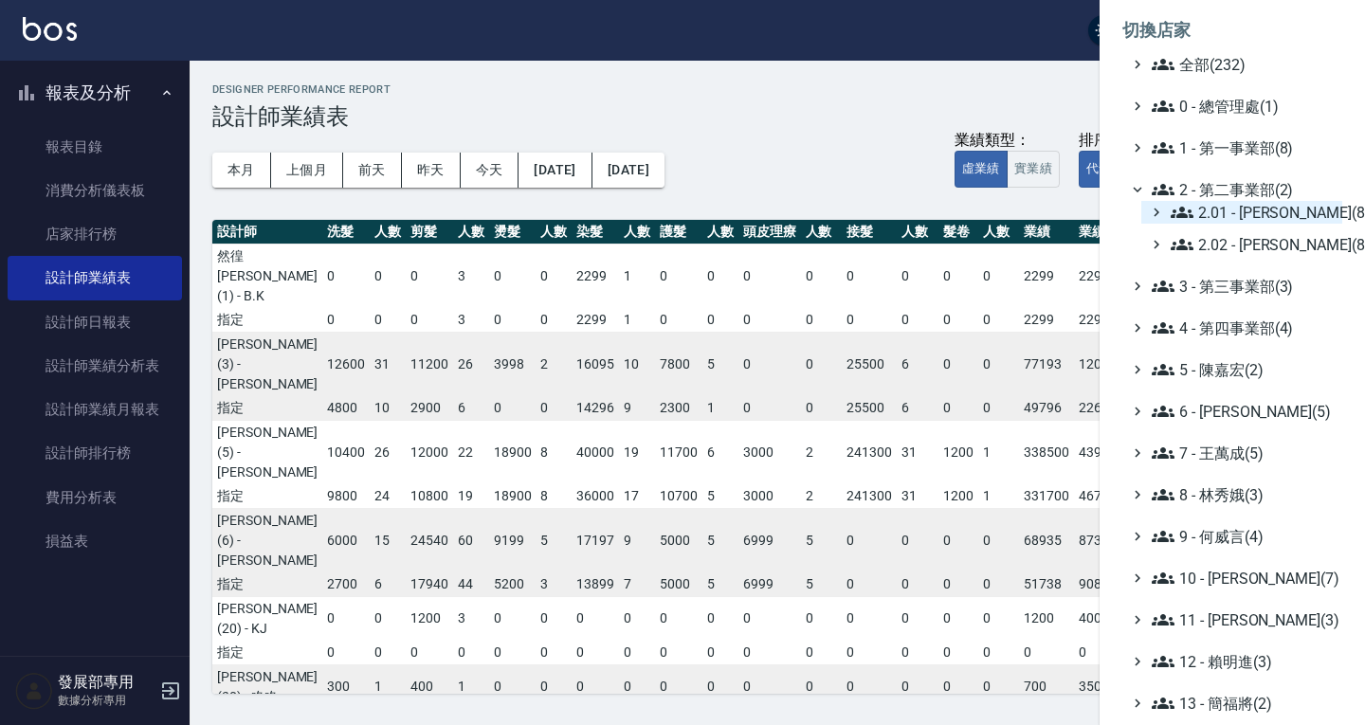
click at [1233, 203] on span "2.01 - 李思敏(8)" at bounding box center [1253, 212] width 164 height 23
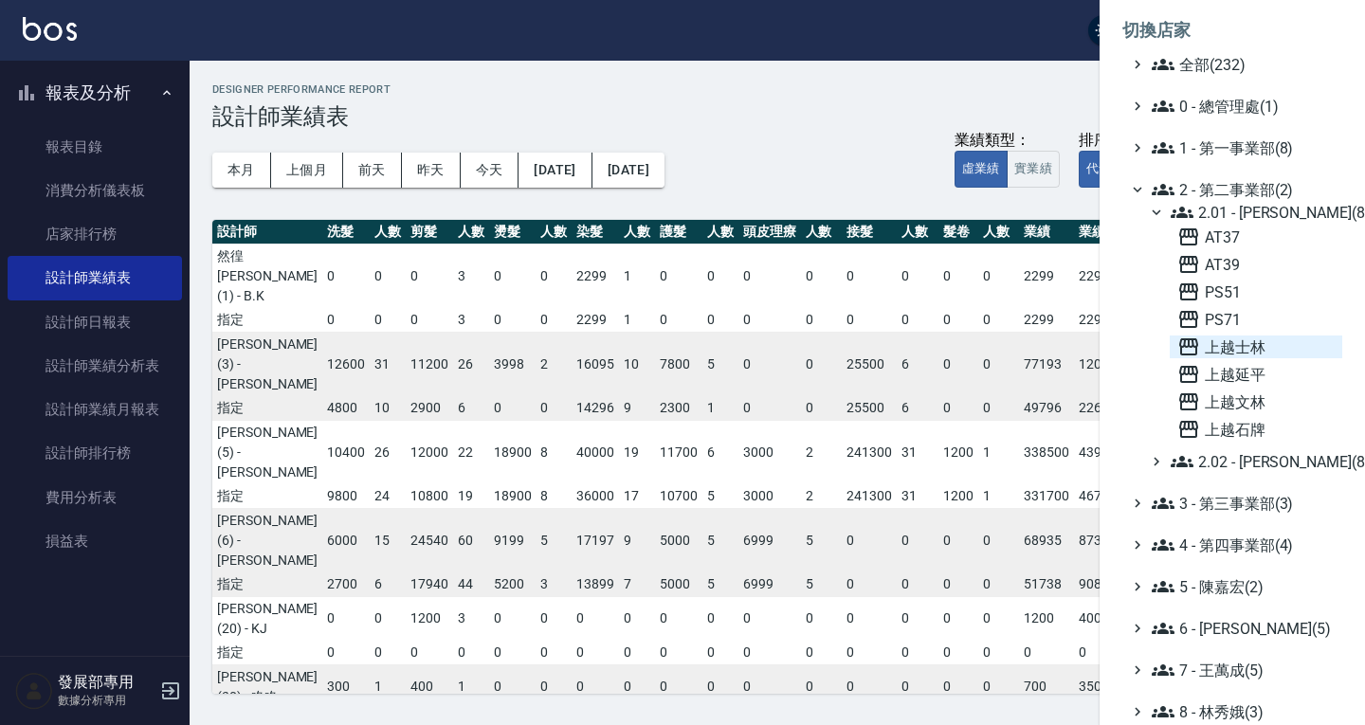
click at [1249, 345] on span "上越士林" at bounding box center [1255, 347] width 157 height 23
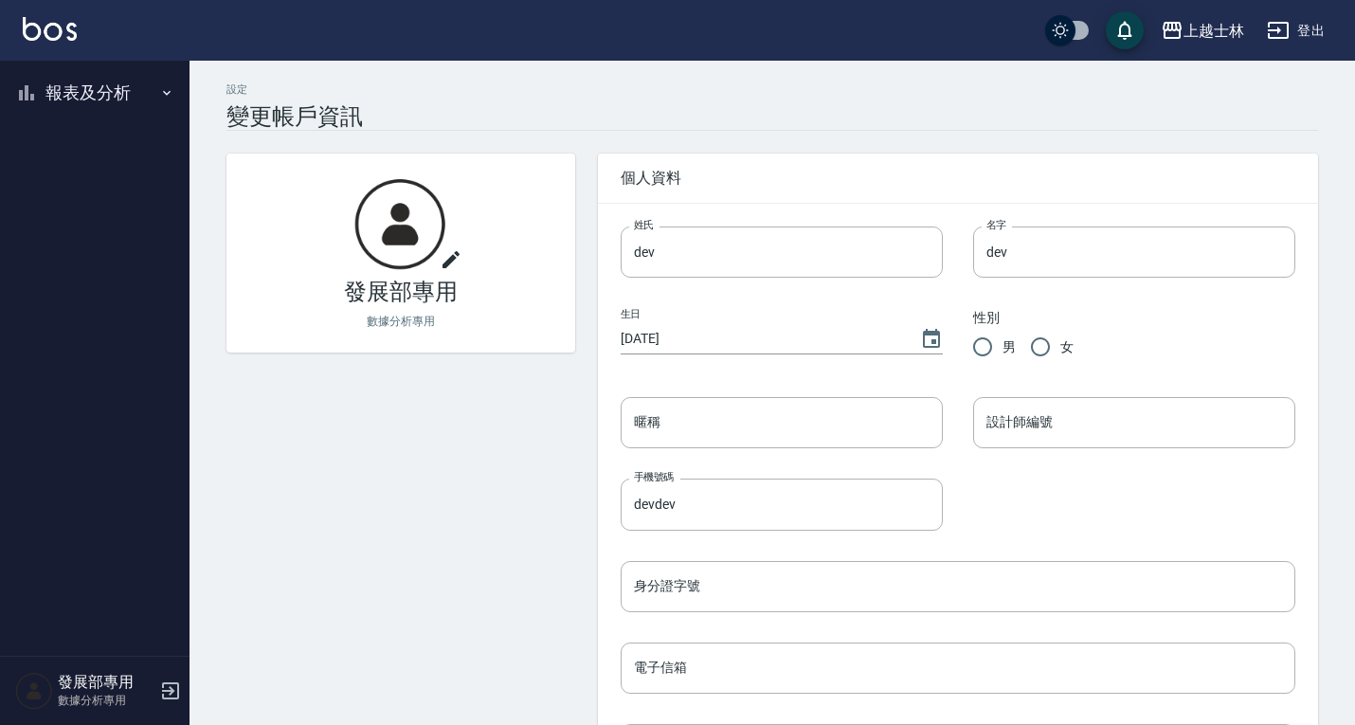
click at [102, 91] on button "報表及分析" at bounding box center [95, 92] width 174 height 49
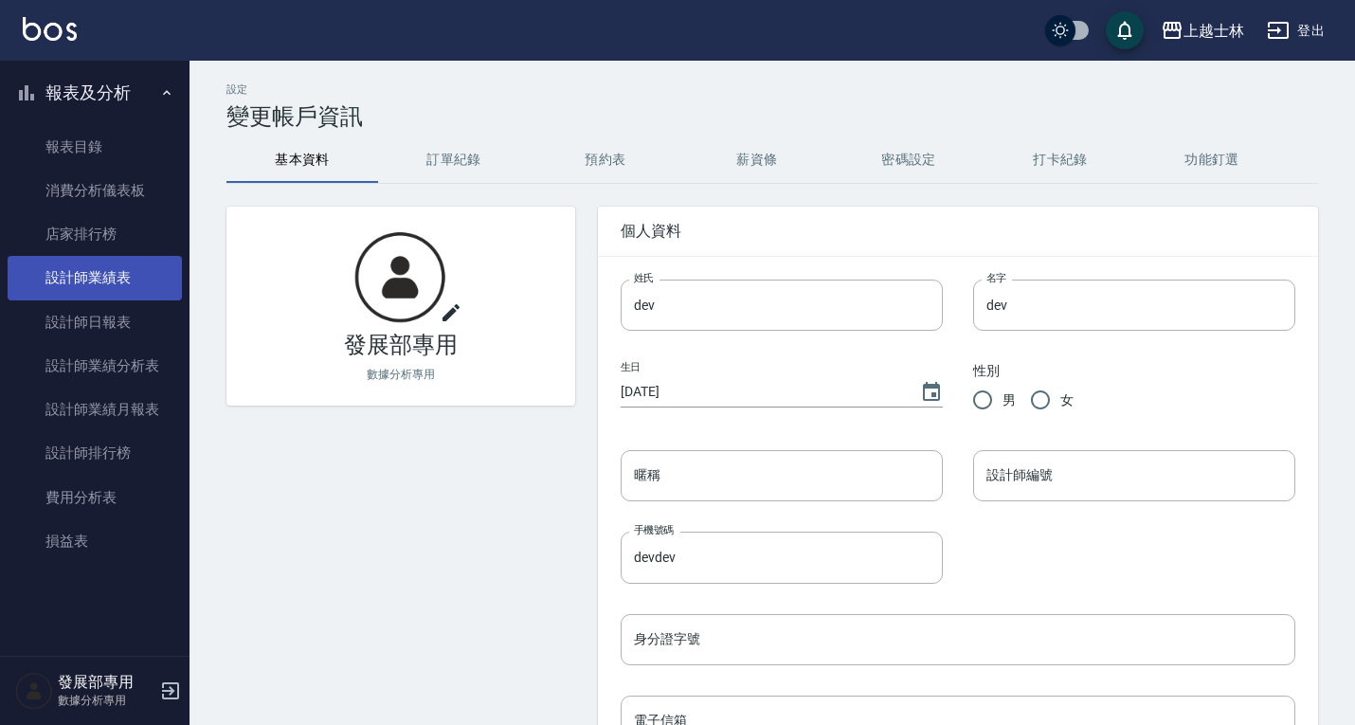
drag, startPoint x: 111, startPoint y: 319, endPoint x: 164, endPoint y: 299, distance: 57.0
click at [111, 319] on link "設計師日報表" at bounding box center [95, 322] width 174 height 44
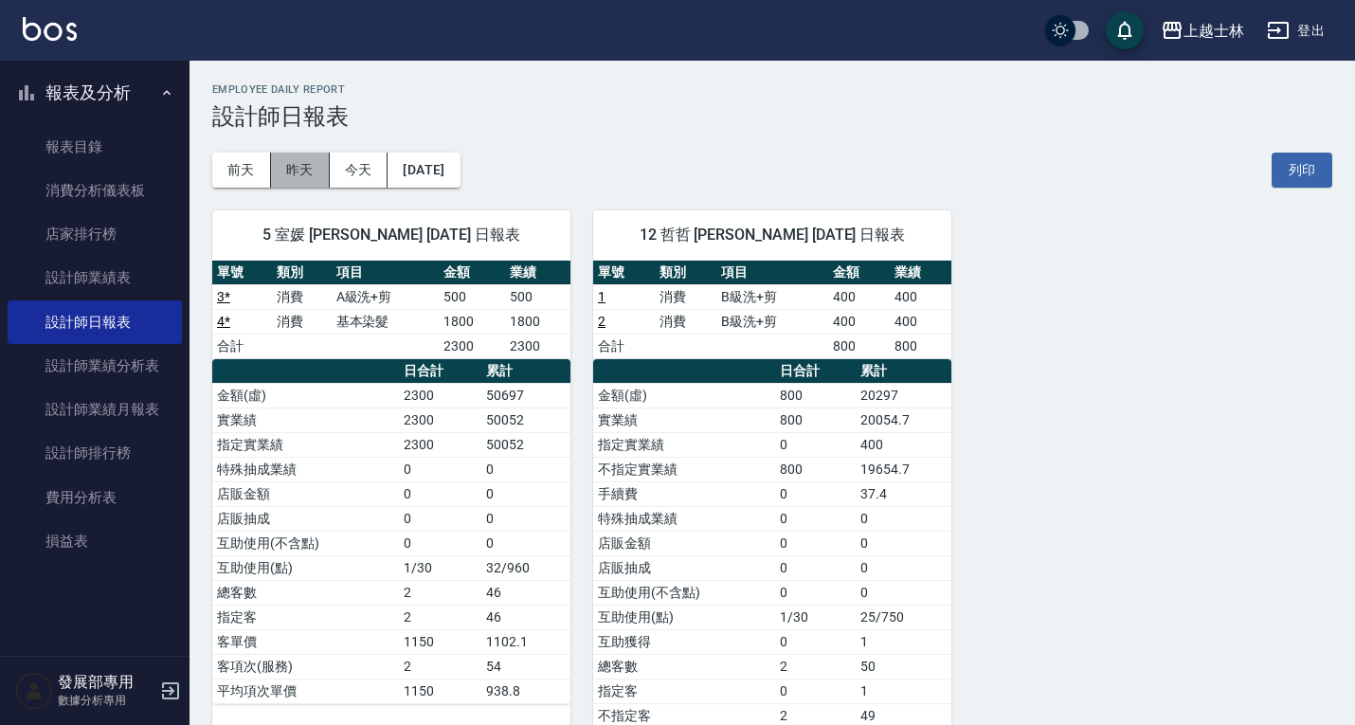
click at [308, 167] on button "昨天" at bounding box center [300, 170] width 59 height 35
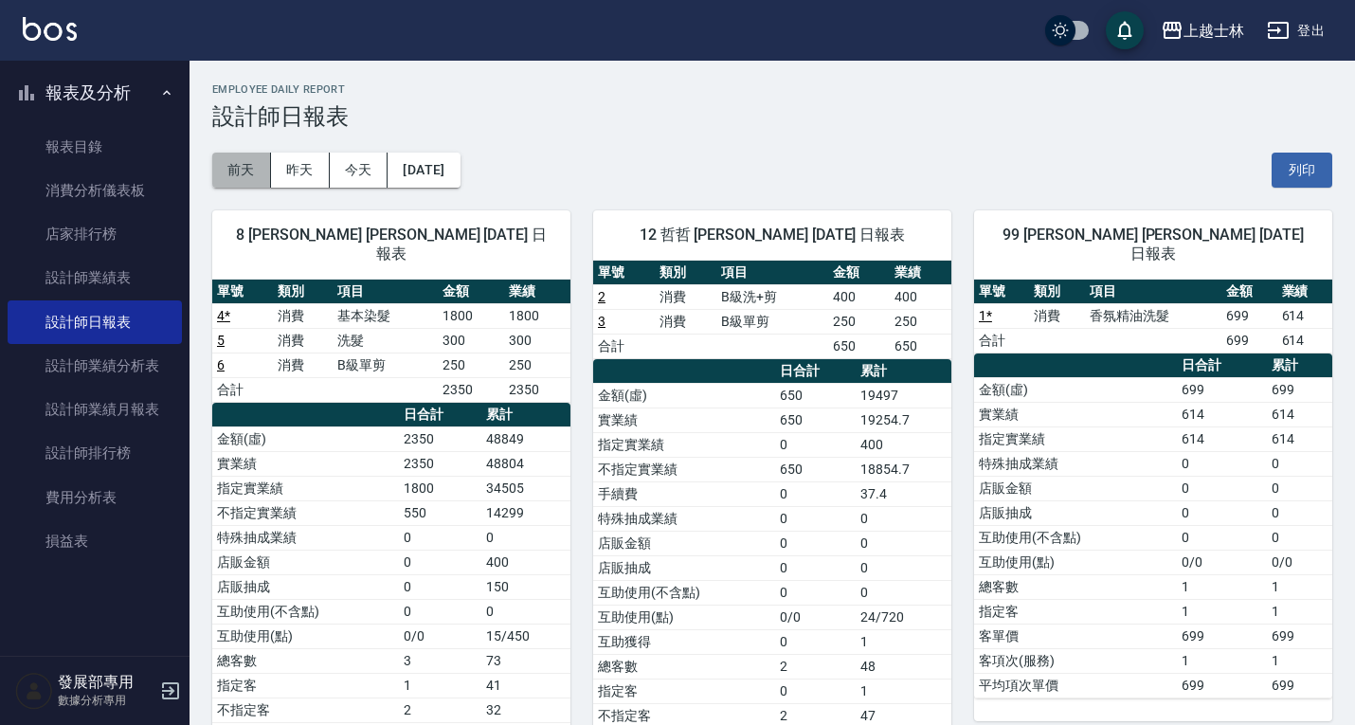
click at [248, 160] on button "前天" at bounding box center [241, 170] width 59 height 35
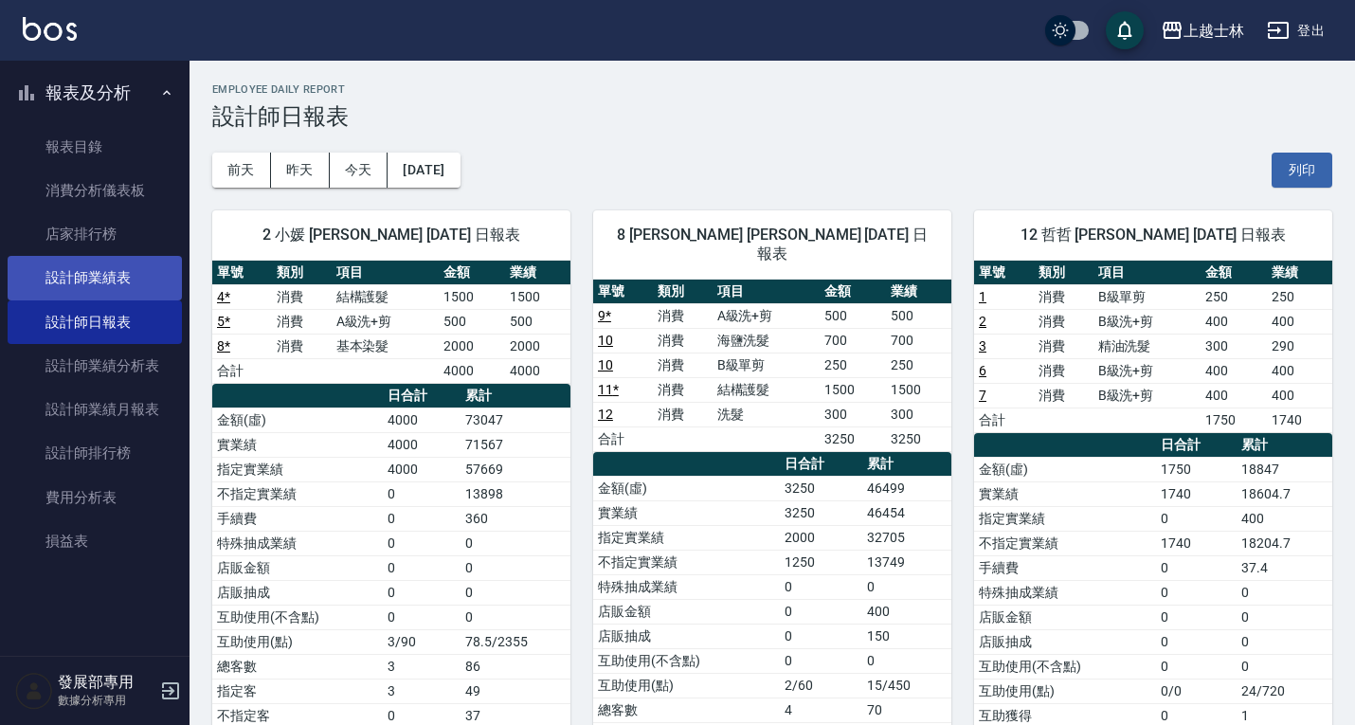
click at [100, 269] on link "設計師業績表" at bounding box center [95, 278] width 174 height 44
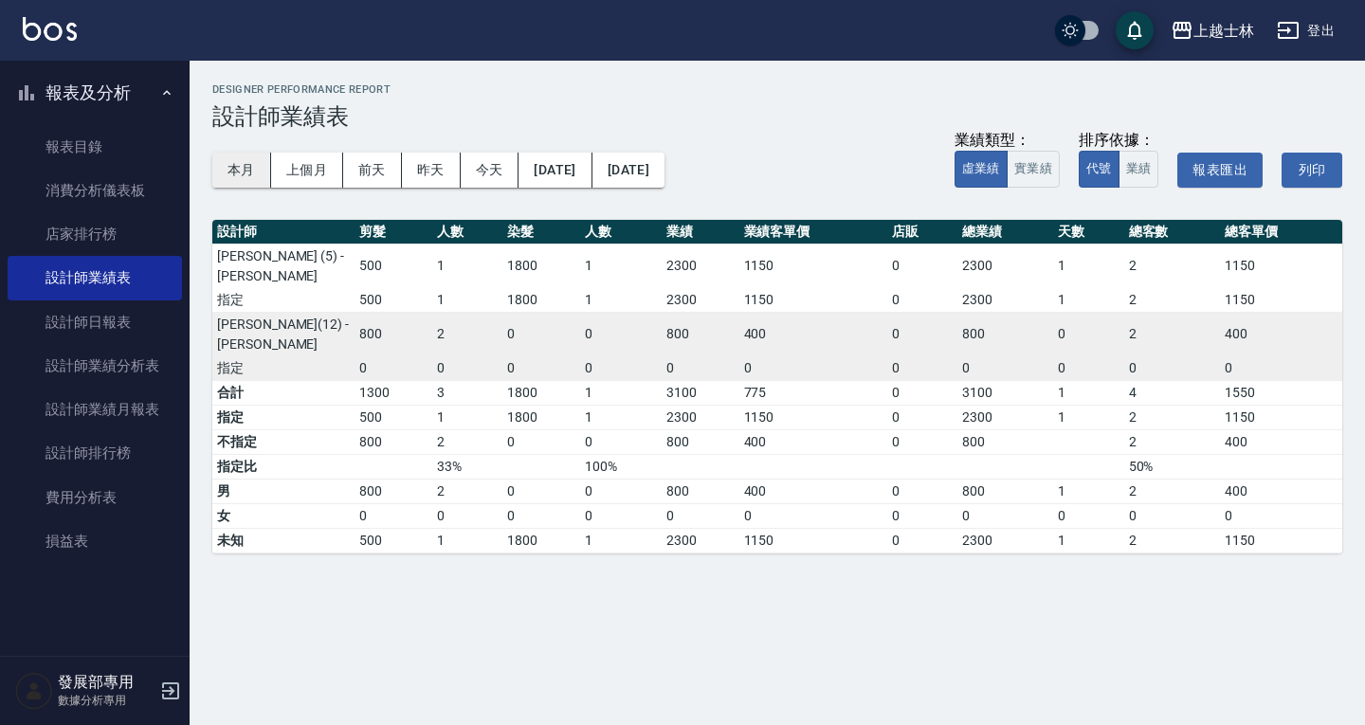
click at [250, 161] on button "本月" at bounding box center [241, 170] width 59 height 35
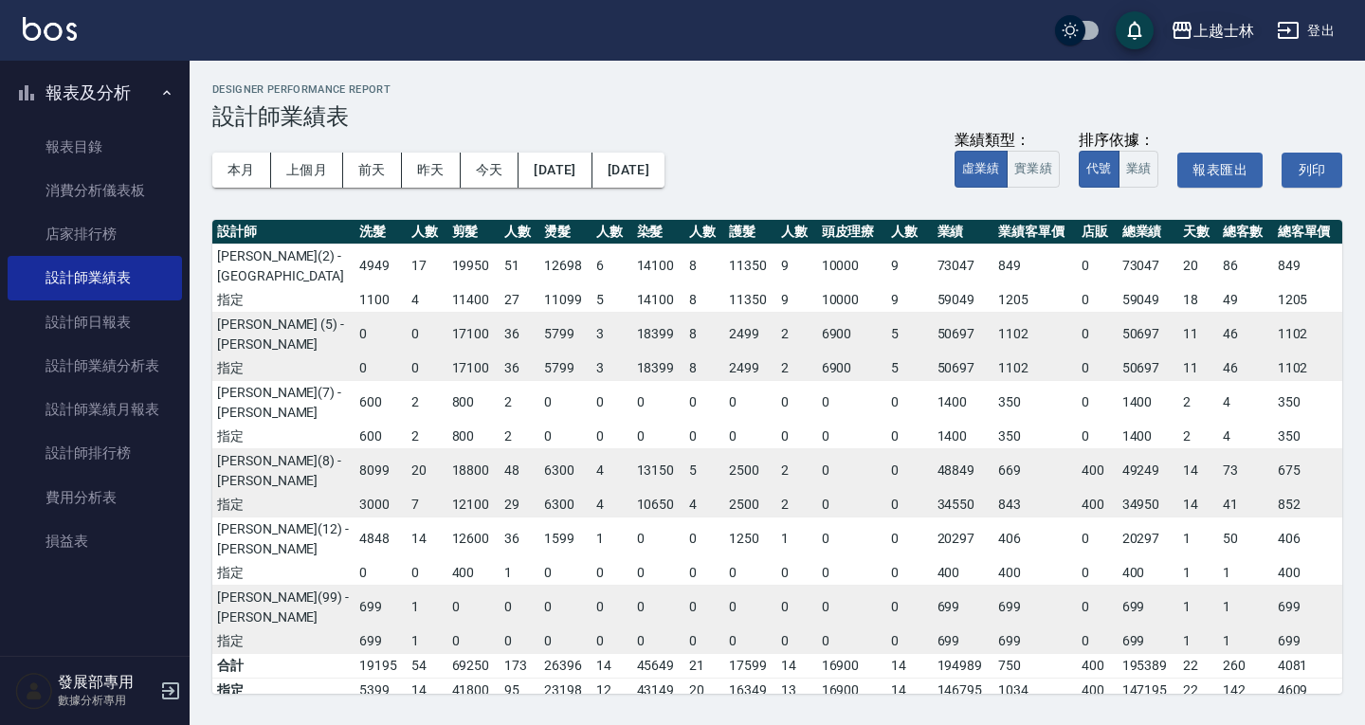
click at [1198, 28] on div "上越士林" at bounding box center [1223, 31] width 61 height 24
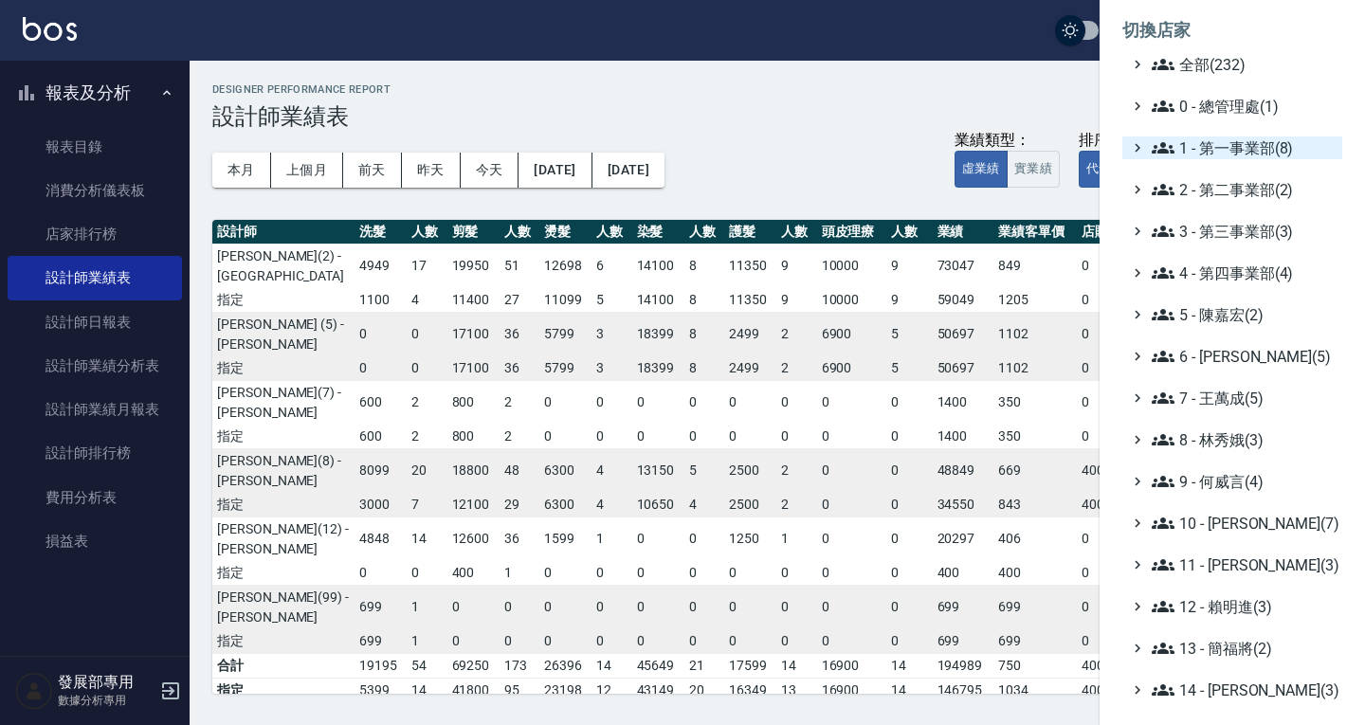
click at [1212, 148] on span "1 - 第一事業部(8)" at bounding box center [1243, 147] width 183 height 23
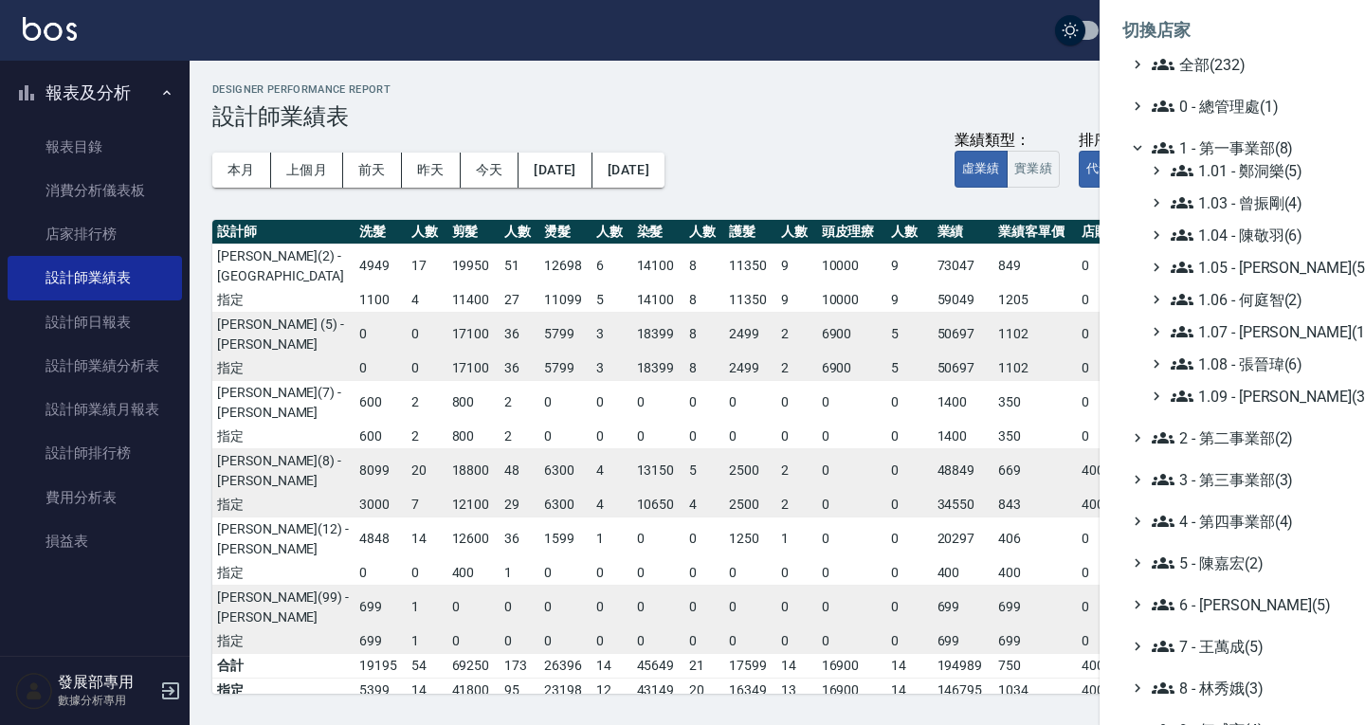
click at [1212, 148] on span "1 - 第一事業部(8)" at bounding box center [1243, 147] width 183 height 23
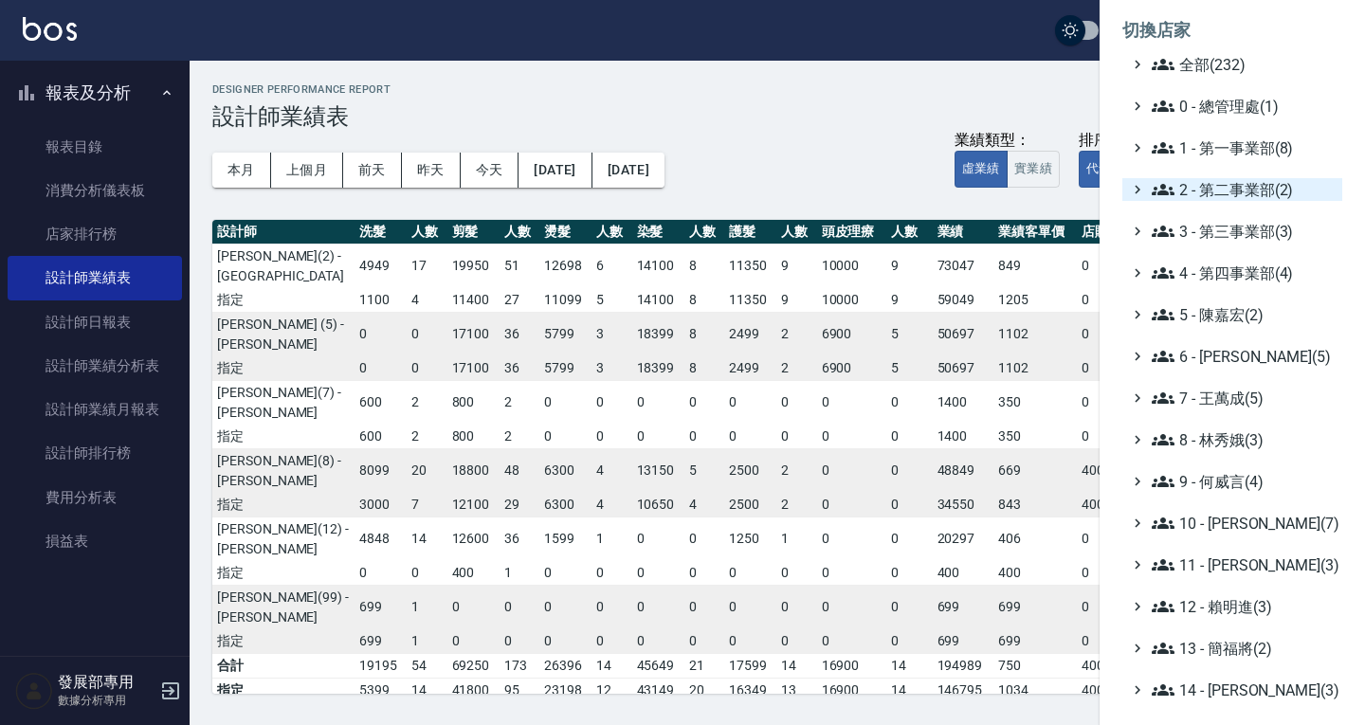
click at [1226, 199] on span "2 - 第二事業部(2)" at bounding box center [1243, 189] width 183 height 23
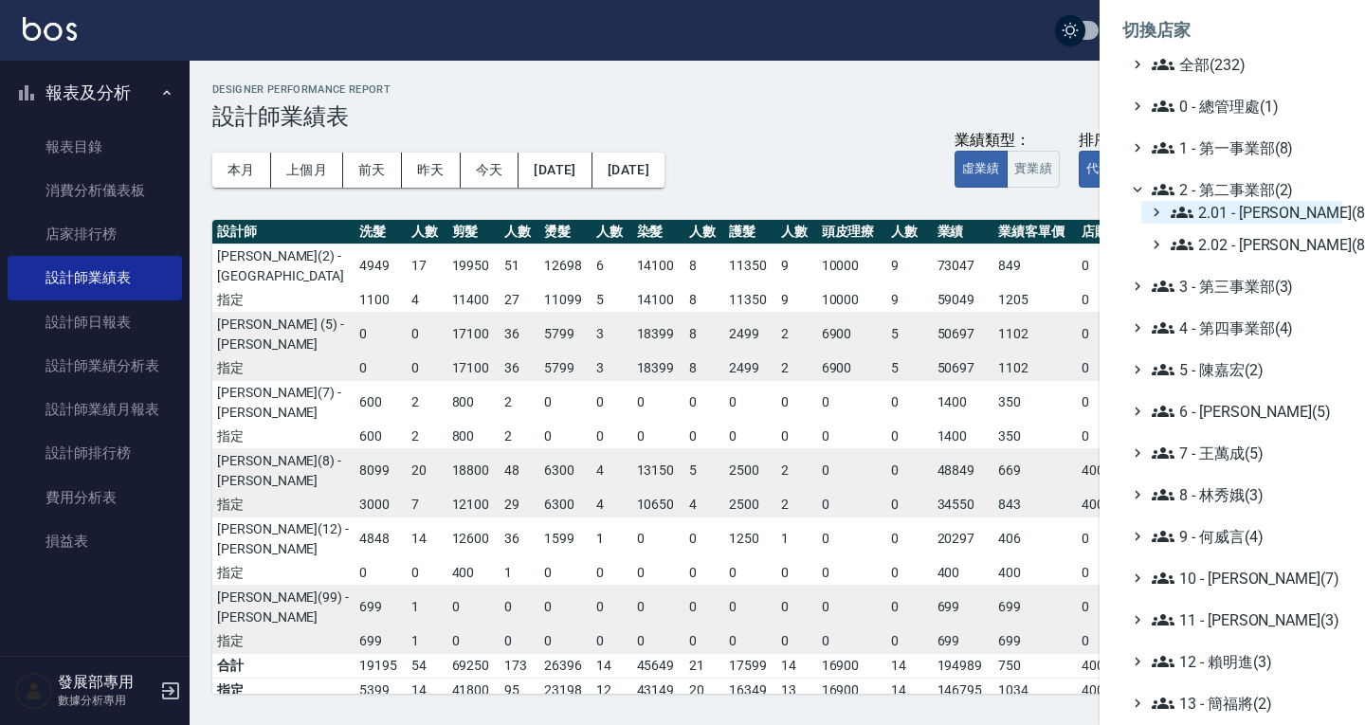
click at [1228, 209] on span "2.01 - [PERSON_NAME](8)" at bounding box center [1253, 212] width 164 height 23
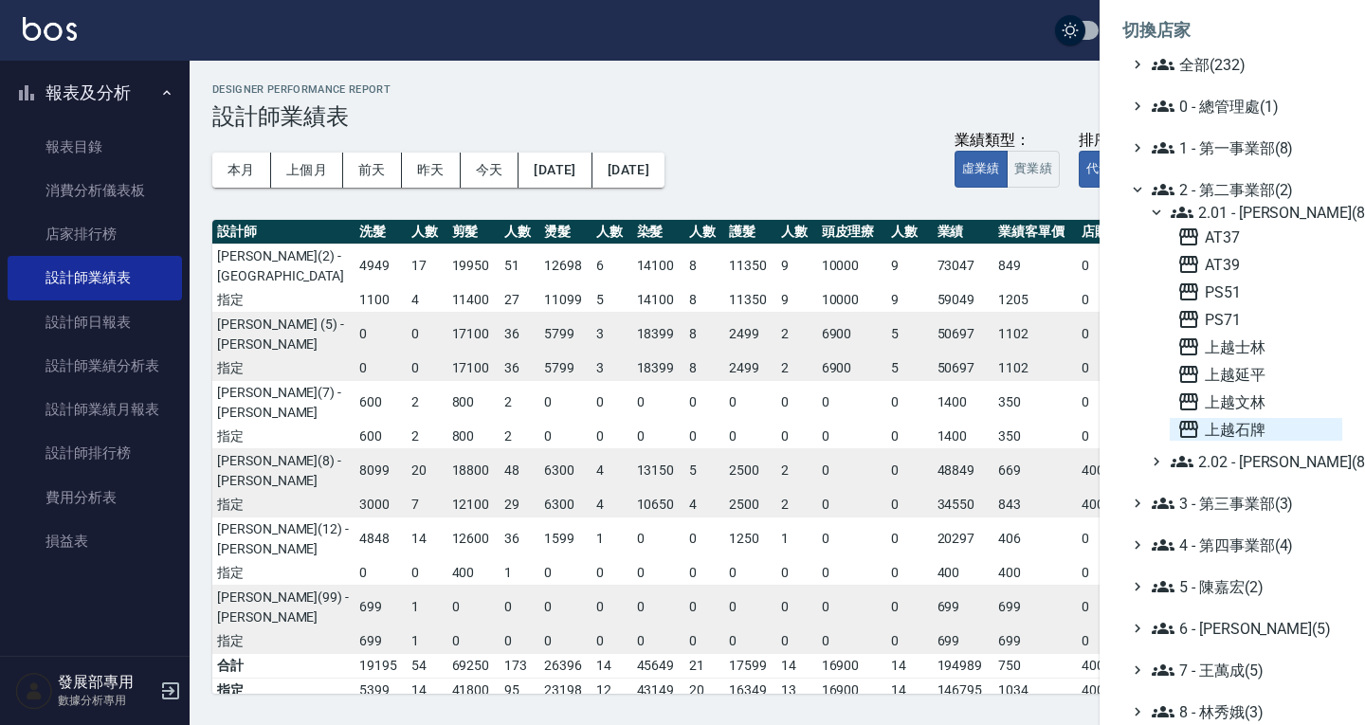
click at [1215, 423] on span "上越石牌" at bounding box center [1255, 429] width 157 height 23
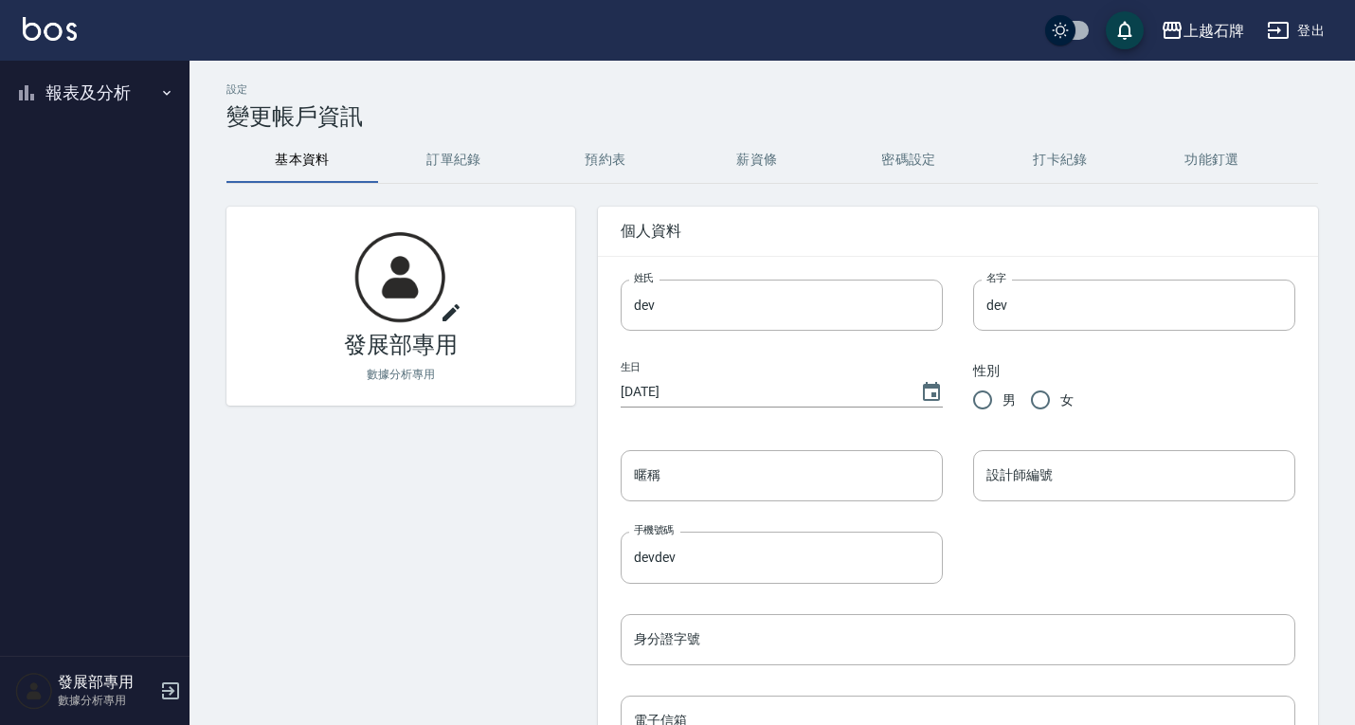
click at [101, 94] on button "報表及分析" at bounding box center [95, 92] width 174 height 49
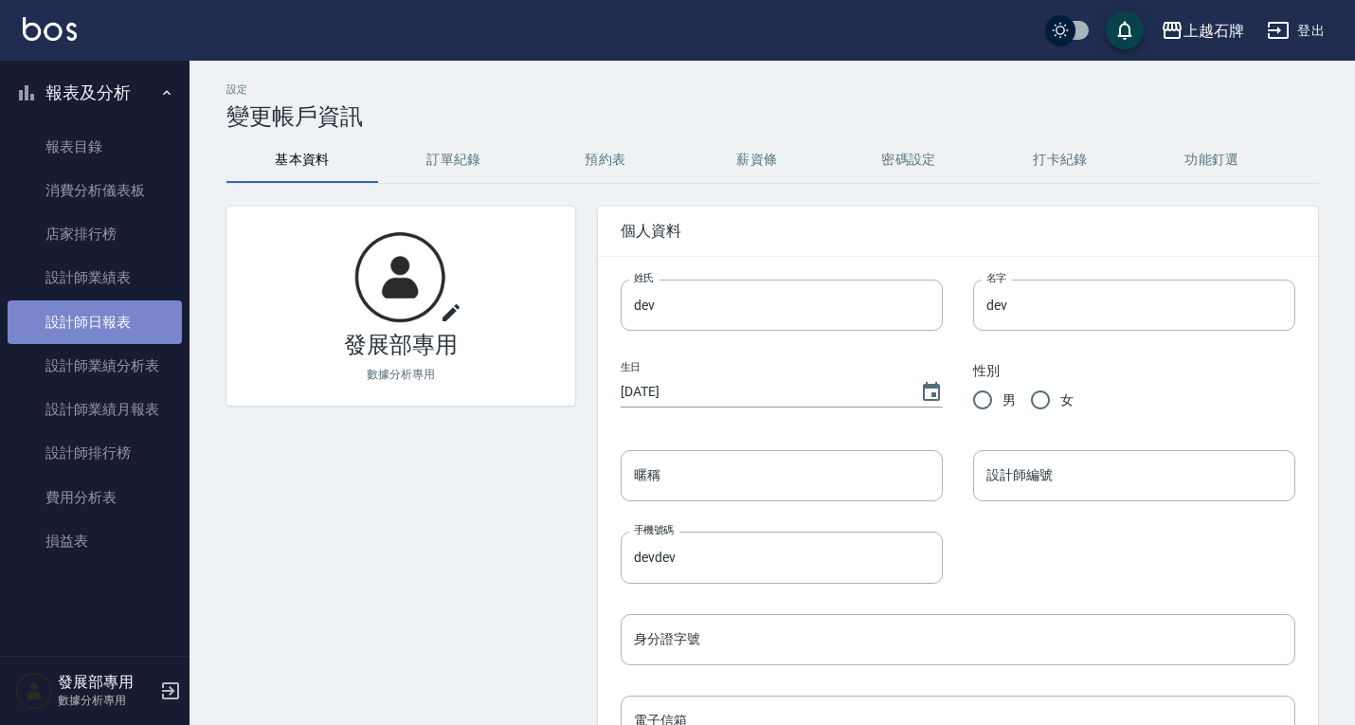
click at [112, 317] on link "設計師日報表" at bounding box center [95, 322] width 174 height 44
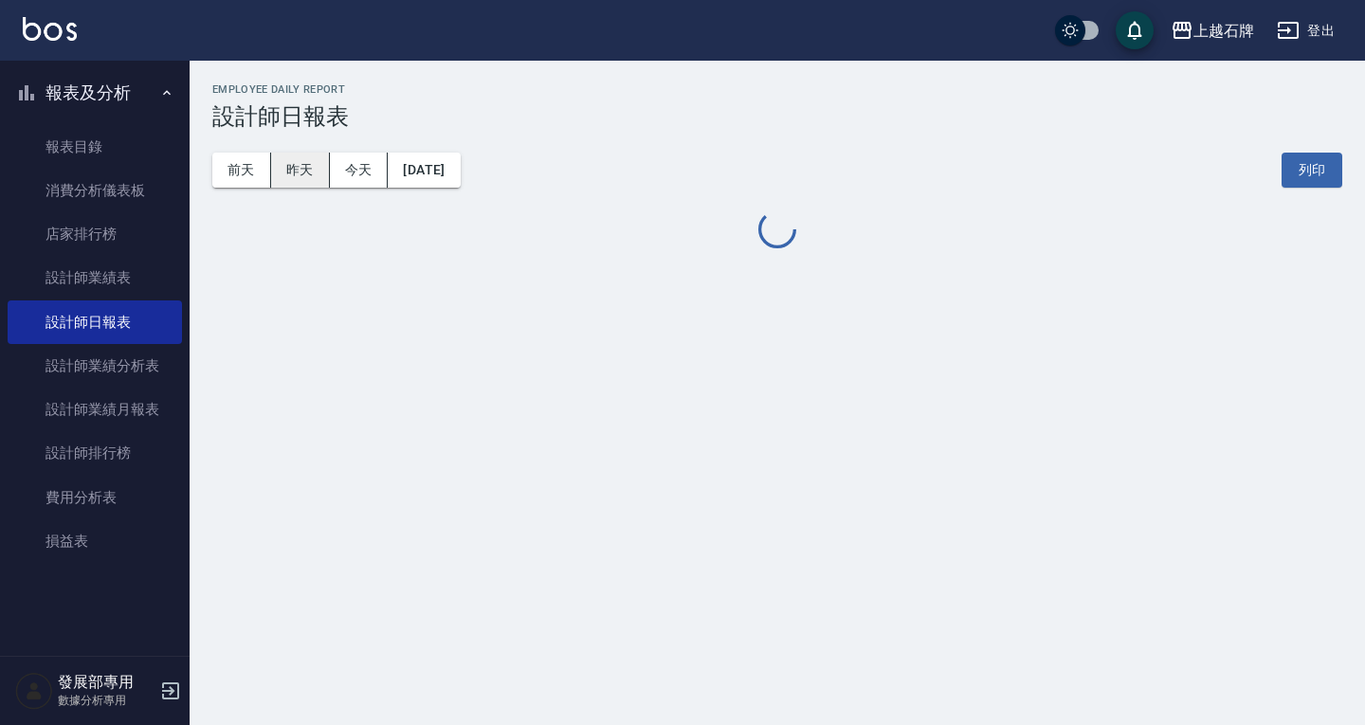
click at [308, 164] on button "昨天" at bounding box center [300, 170] width 59 height 35
